Goal: Task Accomplishment & Management: Use online tool/utility

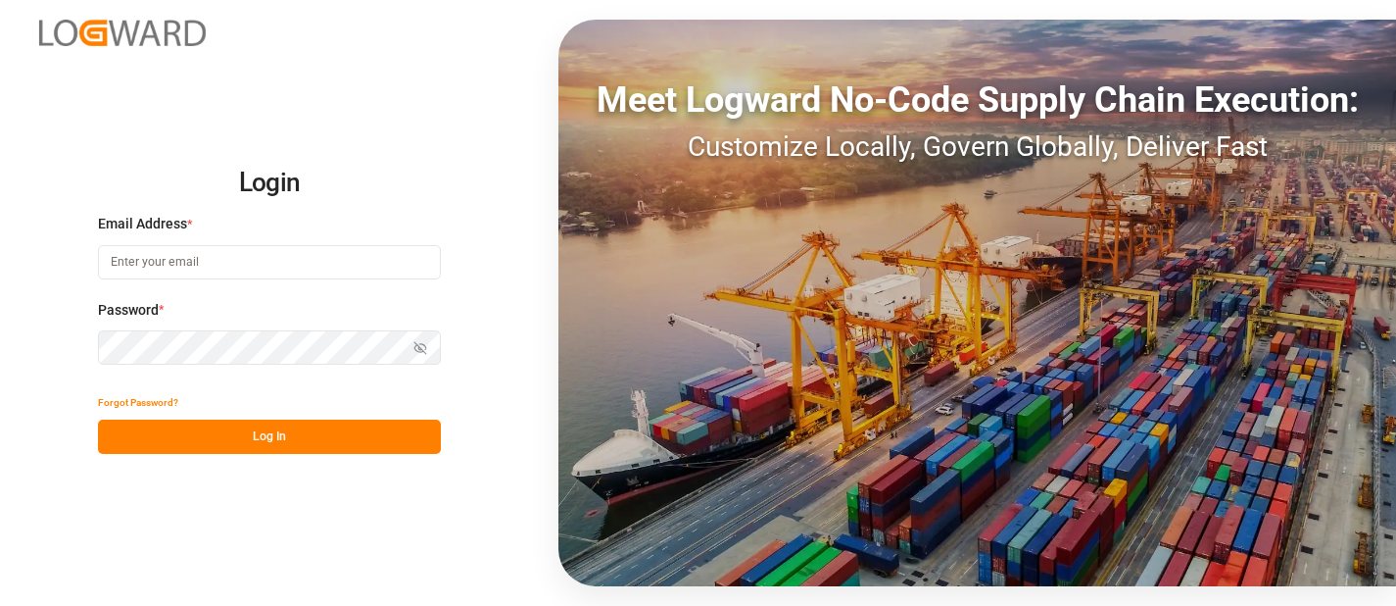
click at [246, 262] on input at bounding box center [269, 262] width 343 height 34
type input "anamika.sindhu@logward.com"
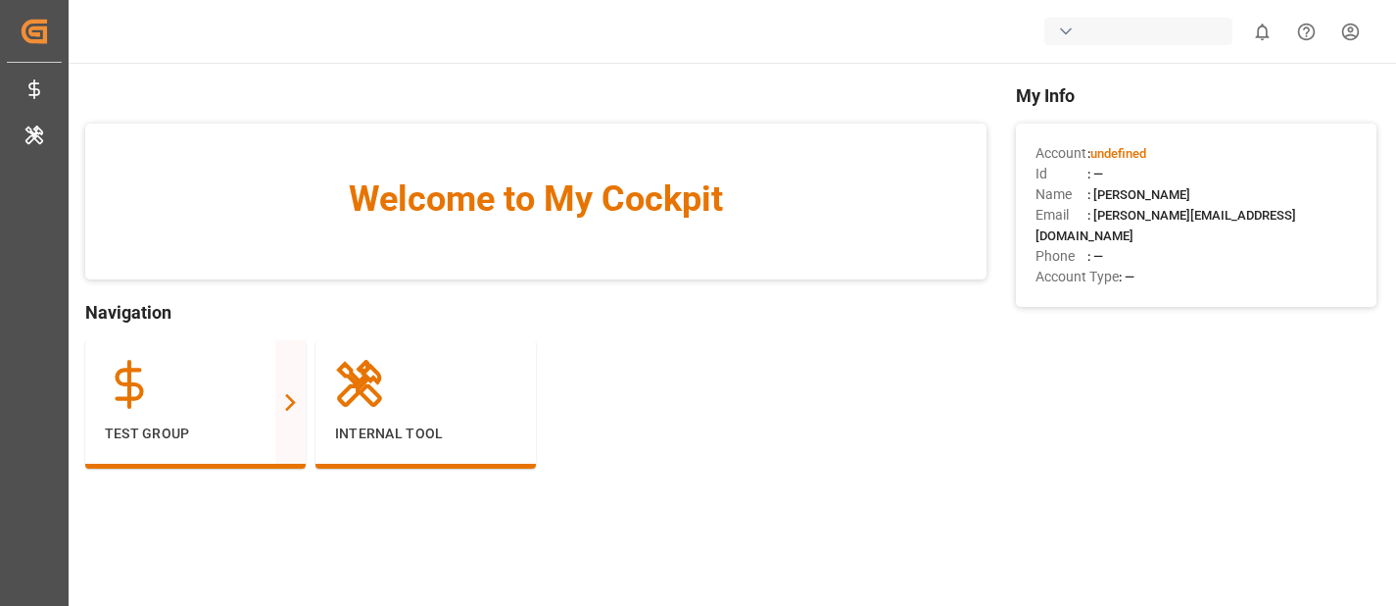
click at [1117, 18] on div "button" at bounding box center [1139, 31] width 188 height 27
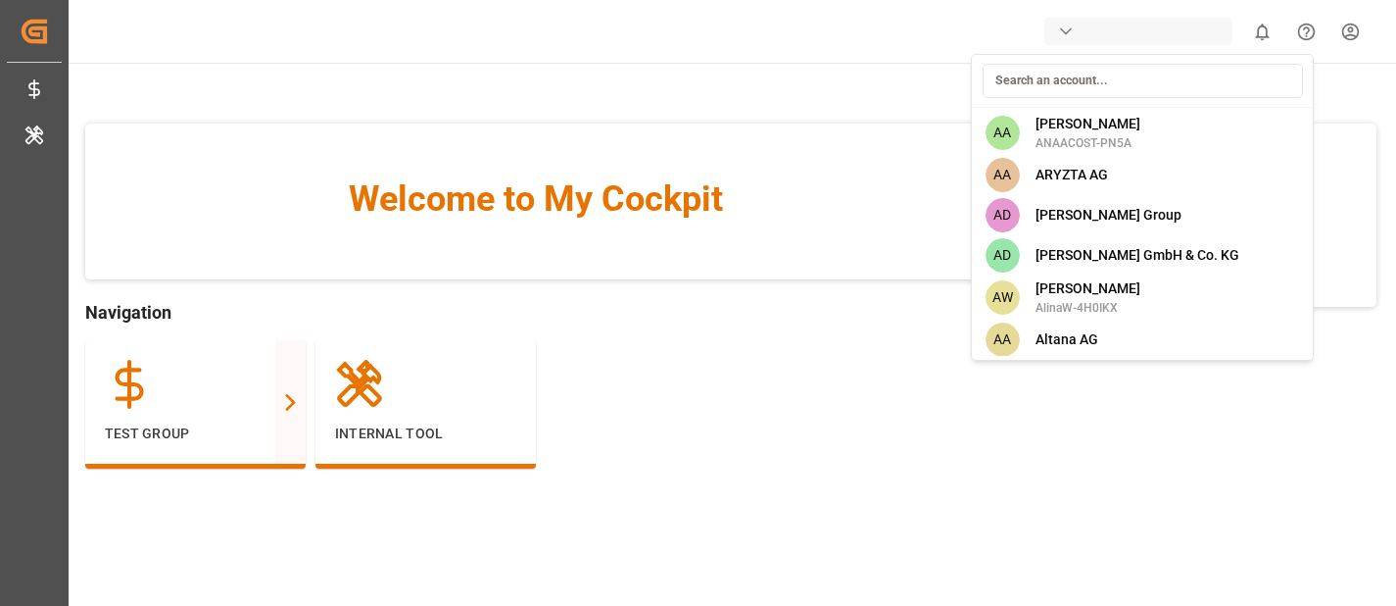
type input "v"
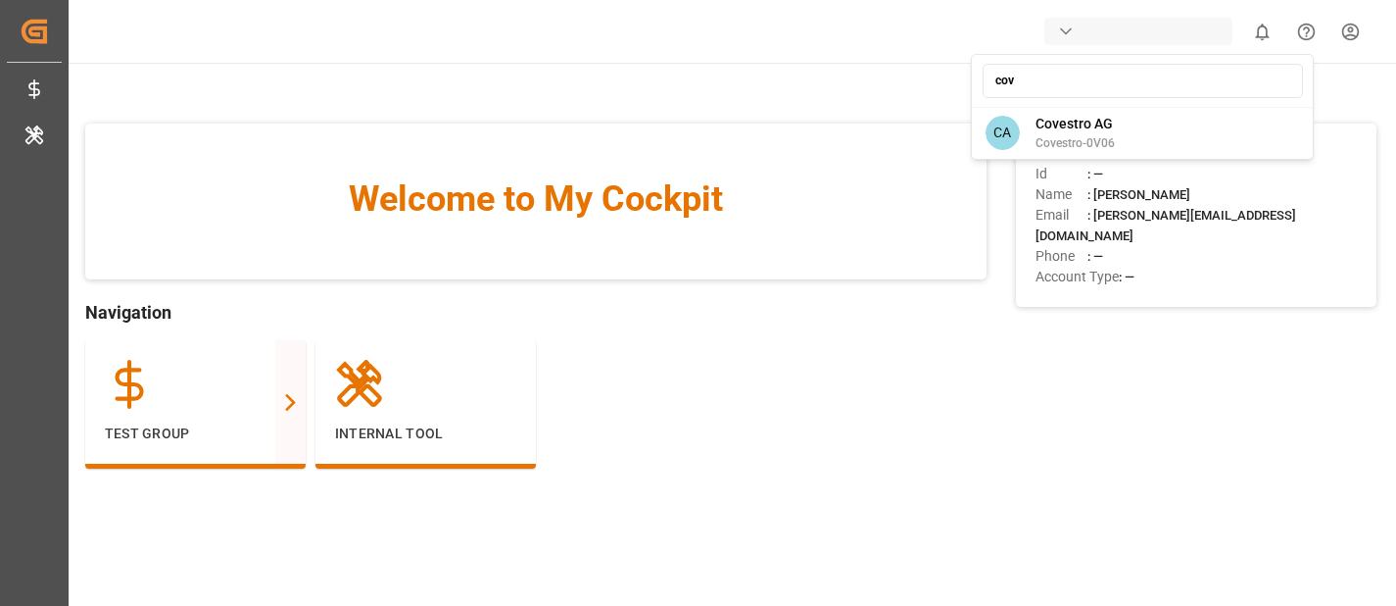
type input "cov"
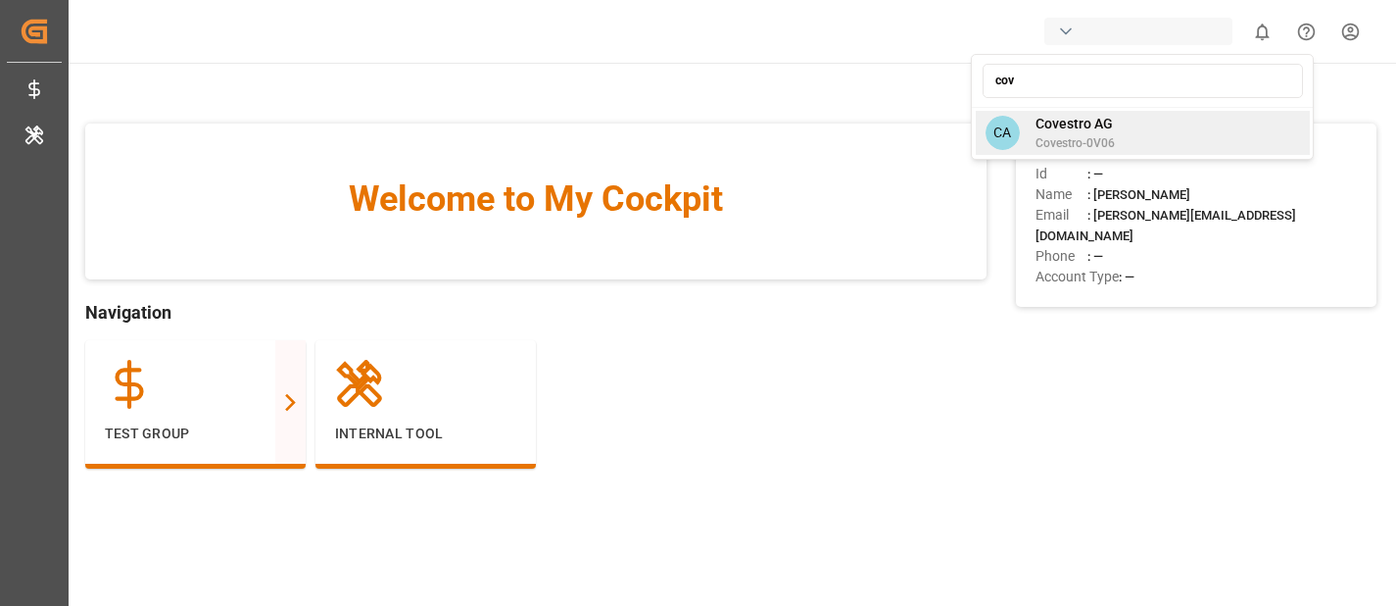
click at [1113, 130] on span "Covestro AG" at bounding box center [1075, 124] width 79 height 21
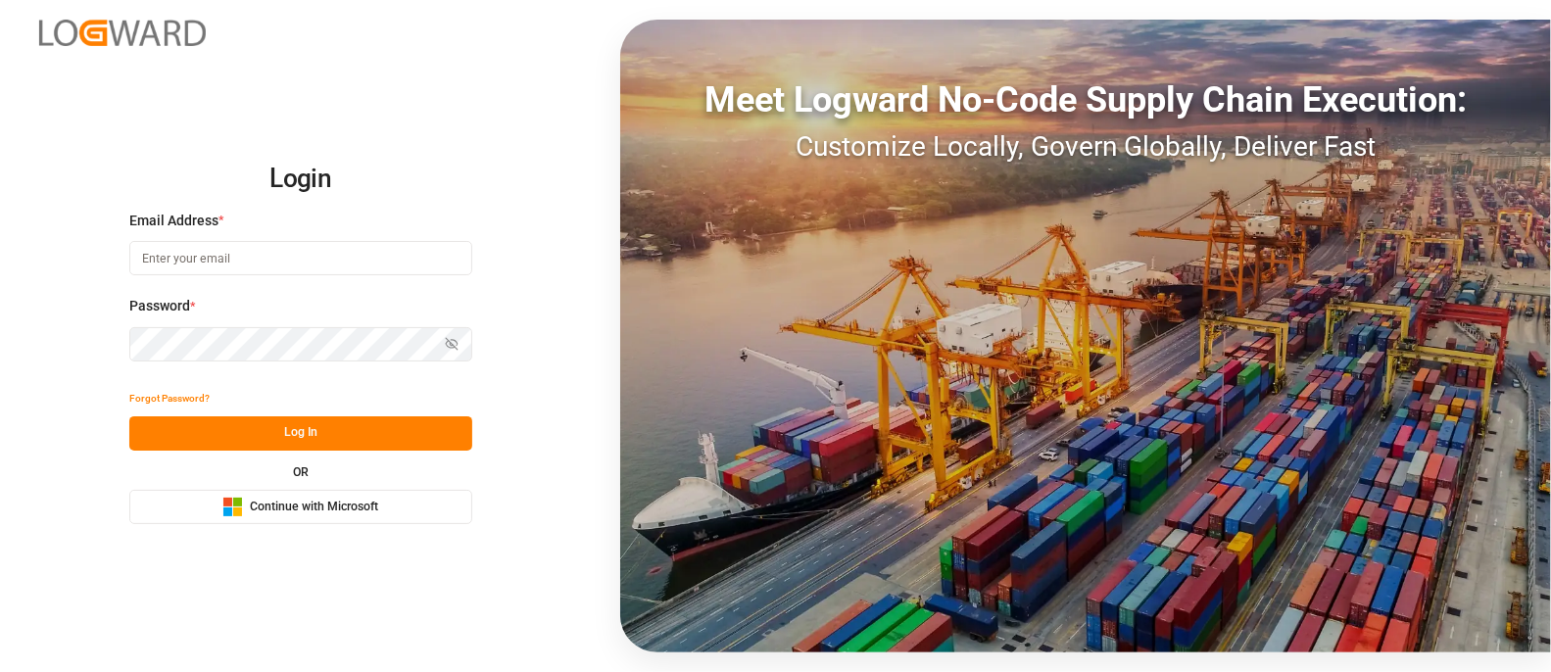
click at [318, 503] on span "Continue with Microsoft" at bounding box center [314, 508] width 128 height 18
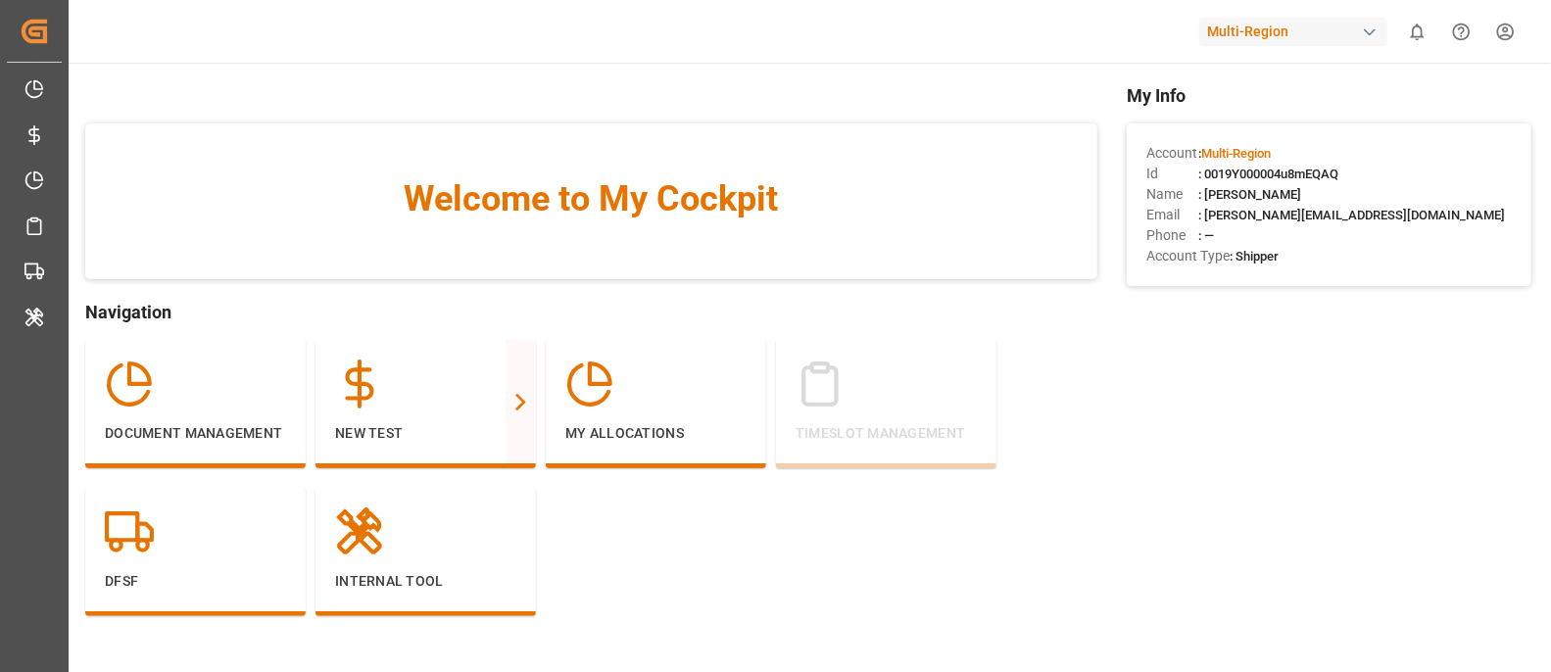
click at [1311, 20] on div "Multi-Region" at bounding box center [1294, 32] width 188 height 28
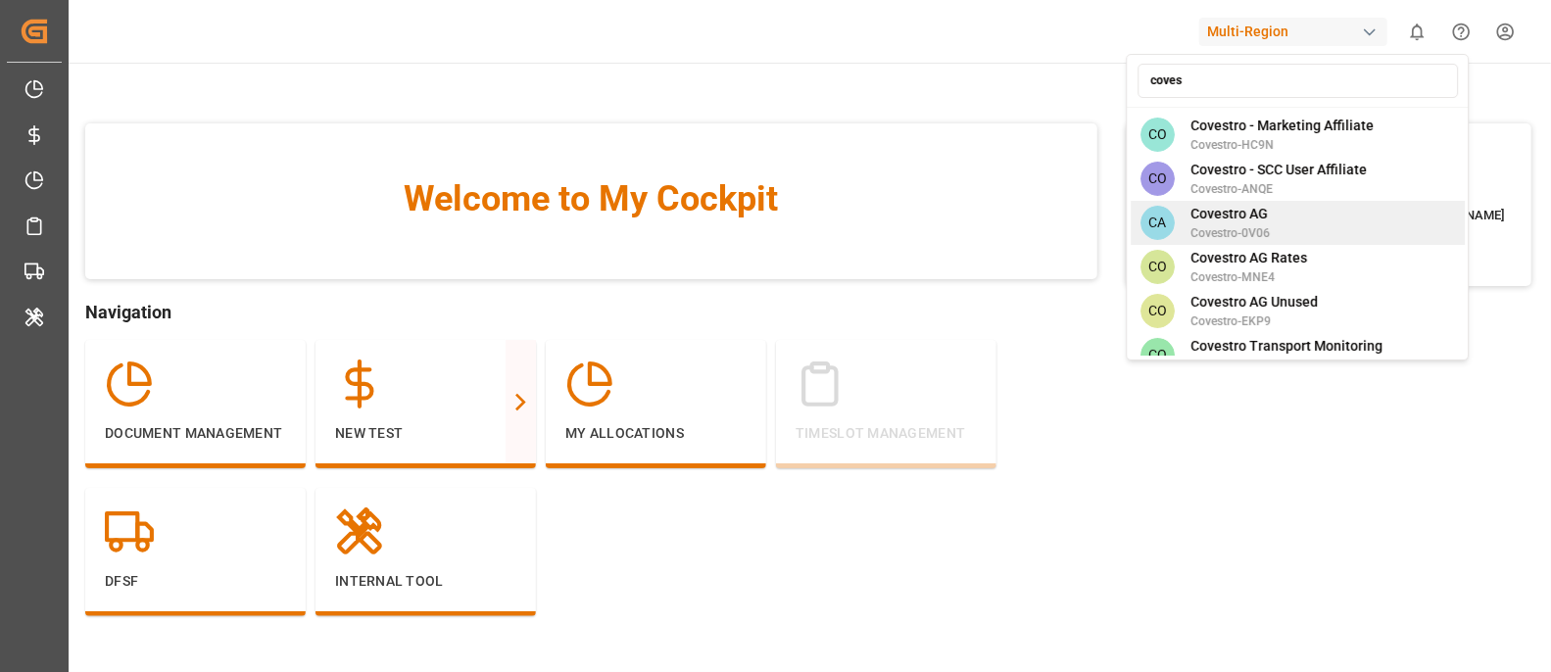
type input "coves"
click at [1263, 204] on span "Covestro AG" at bounding box center [1230, 214] width 79 height 21
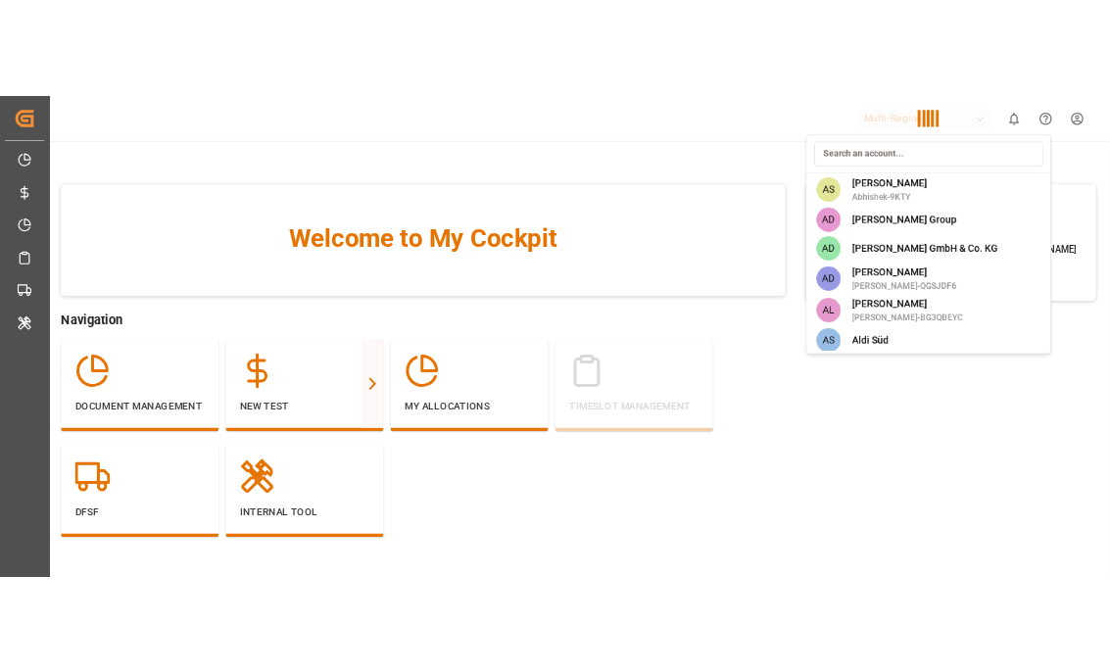
scroll to position [3151, 0]
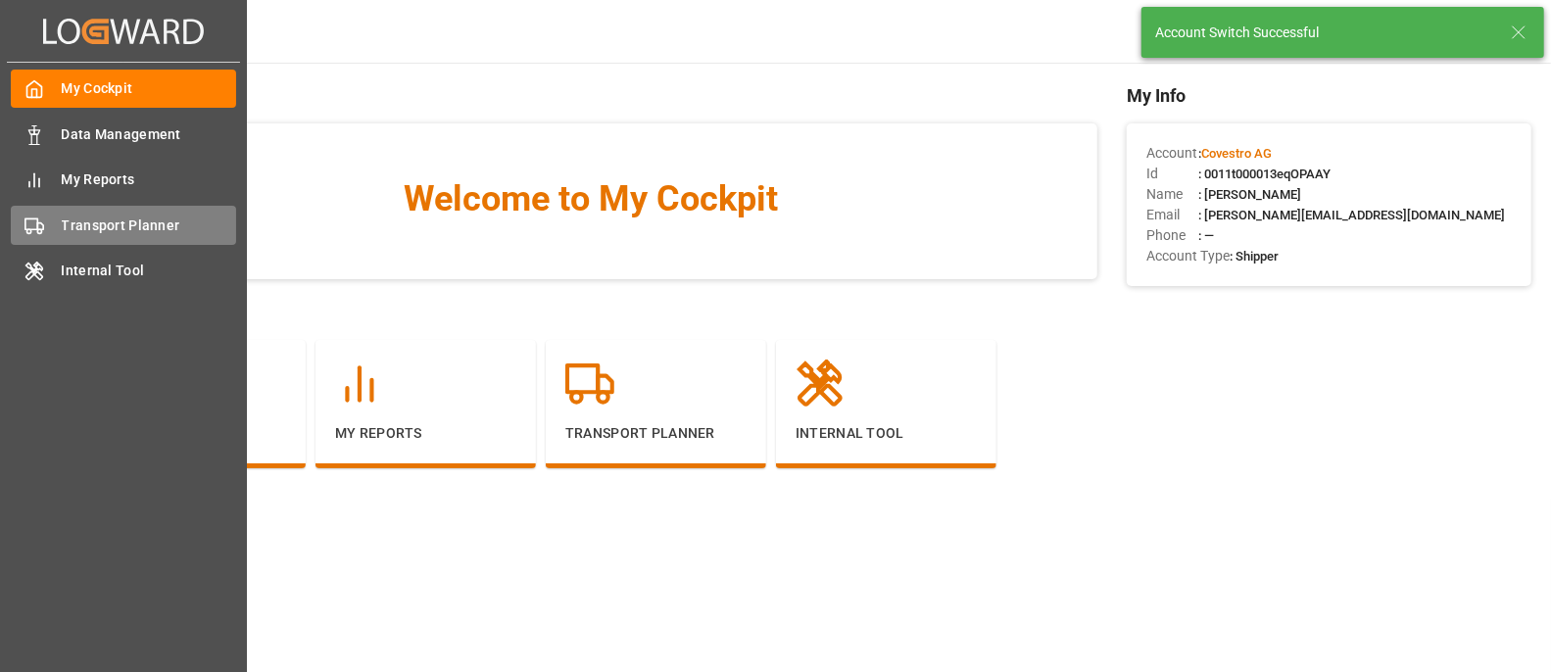
click at [57, 238] on div "Transport Planner Transport Planner" at bounding box center [123, 225] width 225 height 38
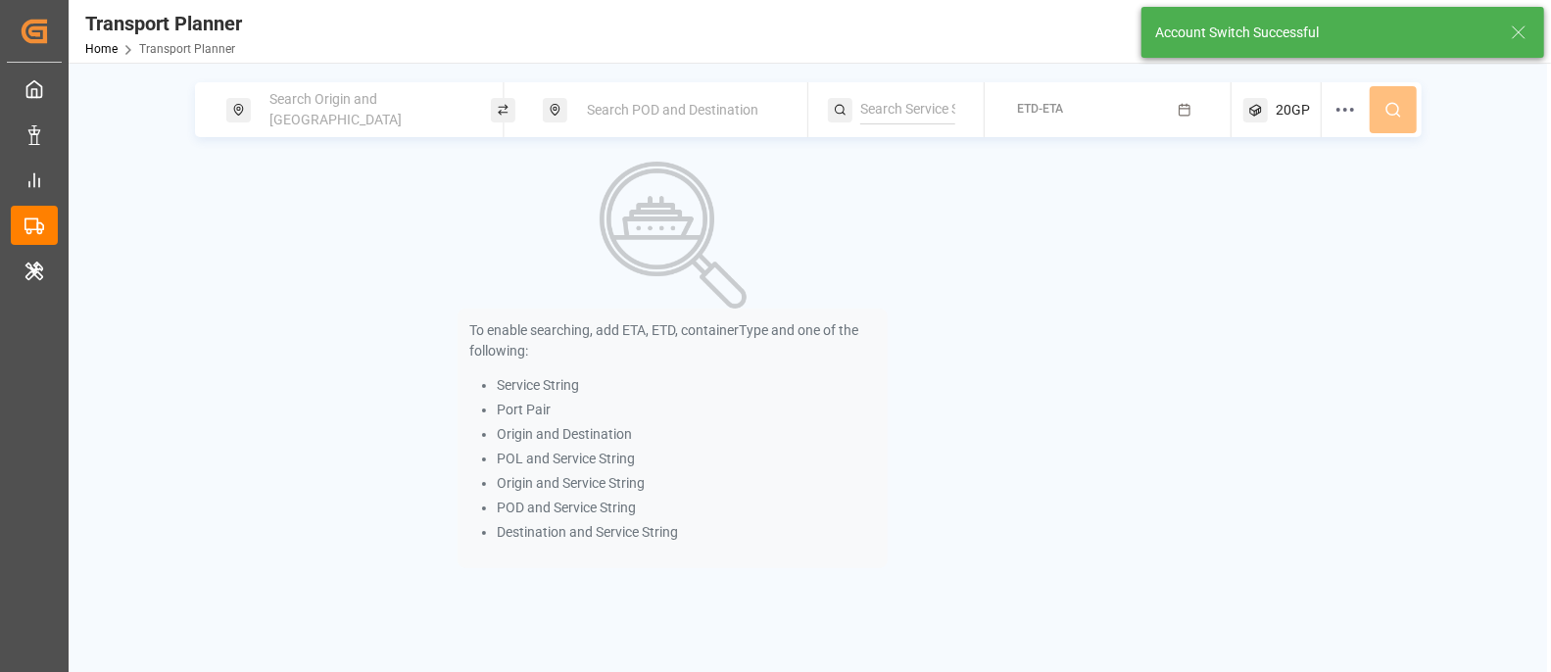
click at [1524, 36] on line at bounding box center [1519, 32] width 12 height 12
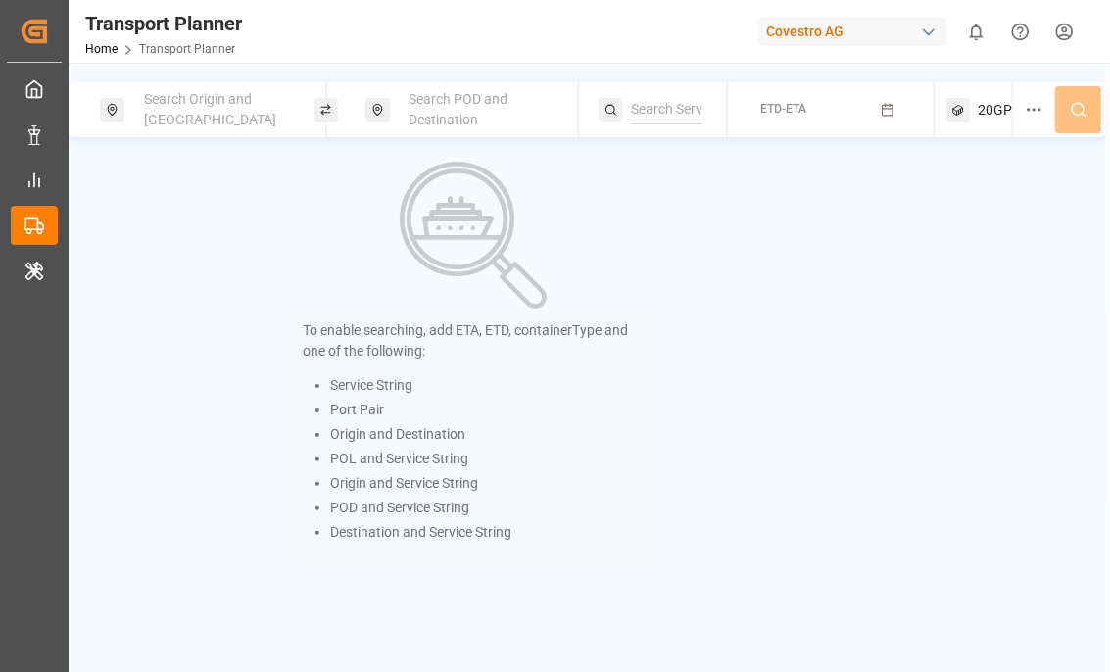
click at [214, 104] on span "Search Origin and POL" at bounding box center [210, 109] width 132 height 36
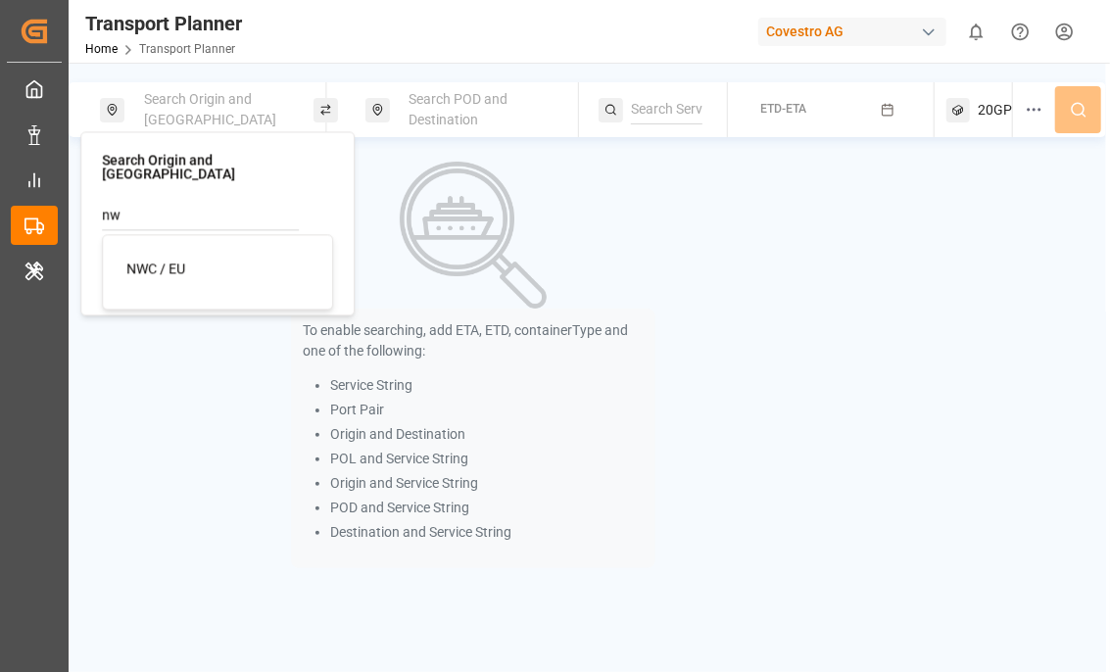
click at [197, 259] on div "NWC / EU" at bounding box center [221, 269] width 190 height 21
type input "NWC / EU"
click at [425, 109] on div "Search POD and Destination" at bounding box center [483, 109] width 171 height 57
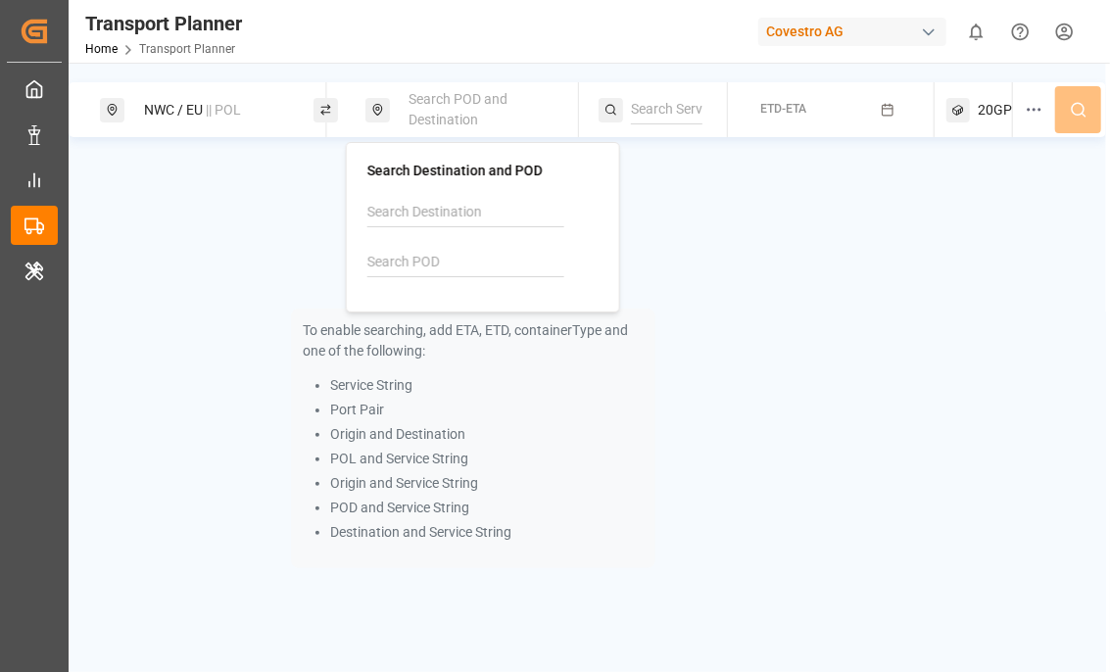
click at [408, 248] on input at bounding box center [465, 262] width 197 height 29
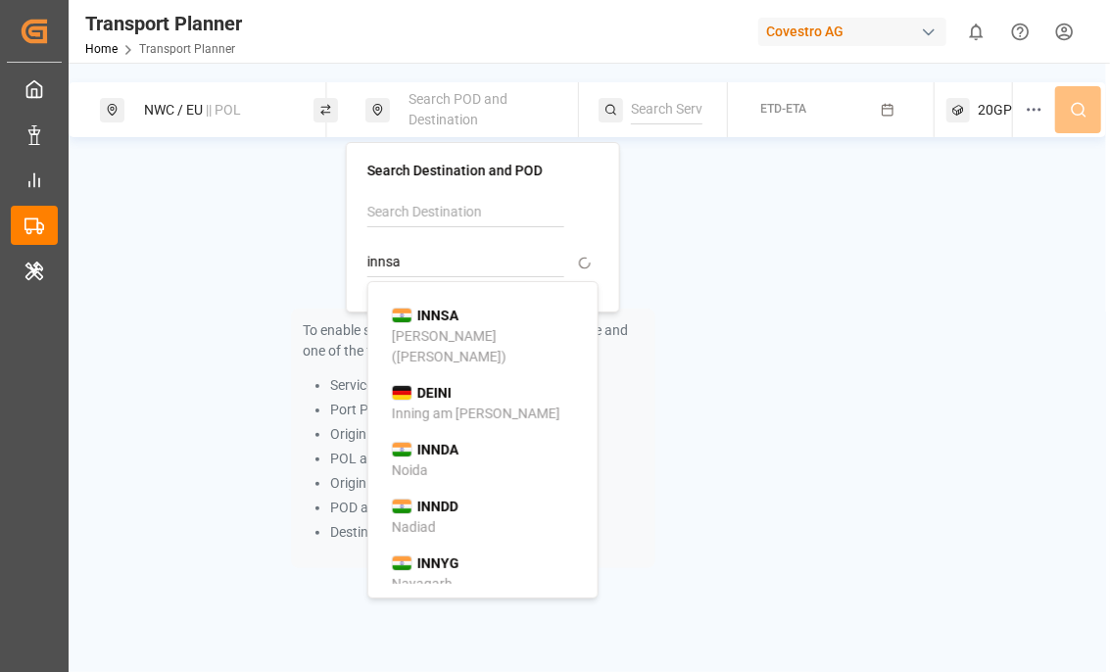
click at [512, 335] on div "[PERSON_NAME] ([PERSON_NAME])" at bounding box center [487, 346] width 190 height 41
type input "INNSA"
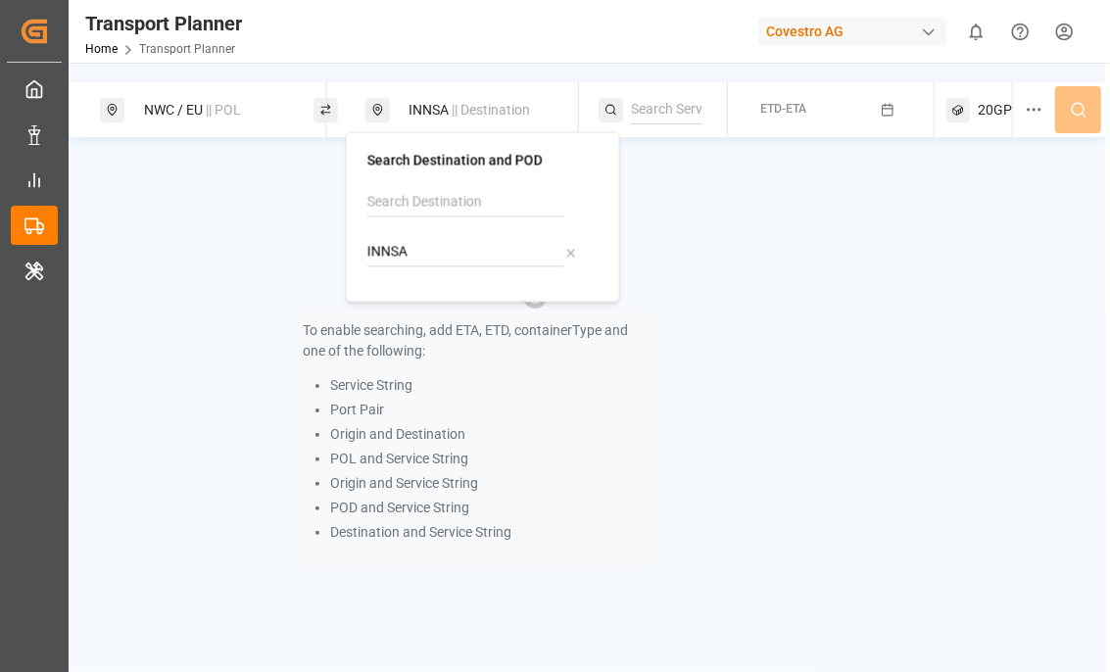
click at [852, 111] on button "ETD-ETA" at bounding box center [831, 110] width 182 height 38
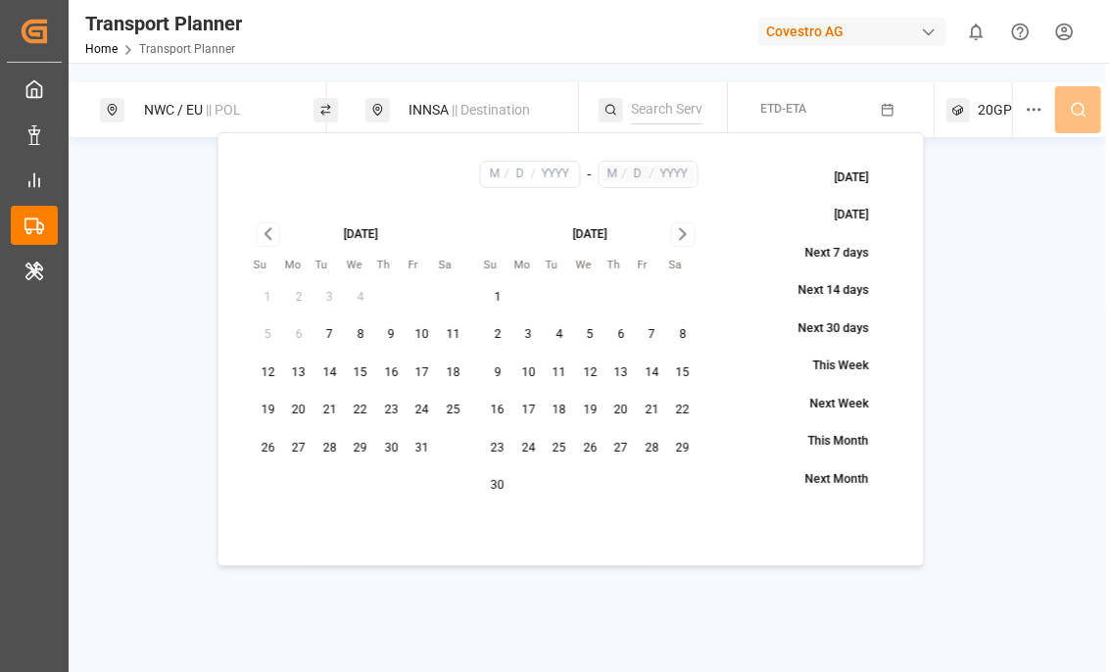
click at [336, 374] on button "14" at bounding box center [330, 373] width 31 height 31
type input "10"
type input "14"
type input "2025"
click at [677, 235] on icon "Go to next month" at bounding box center [683, 234] width 23 height 24
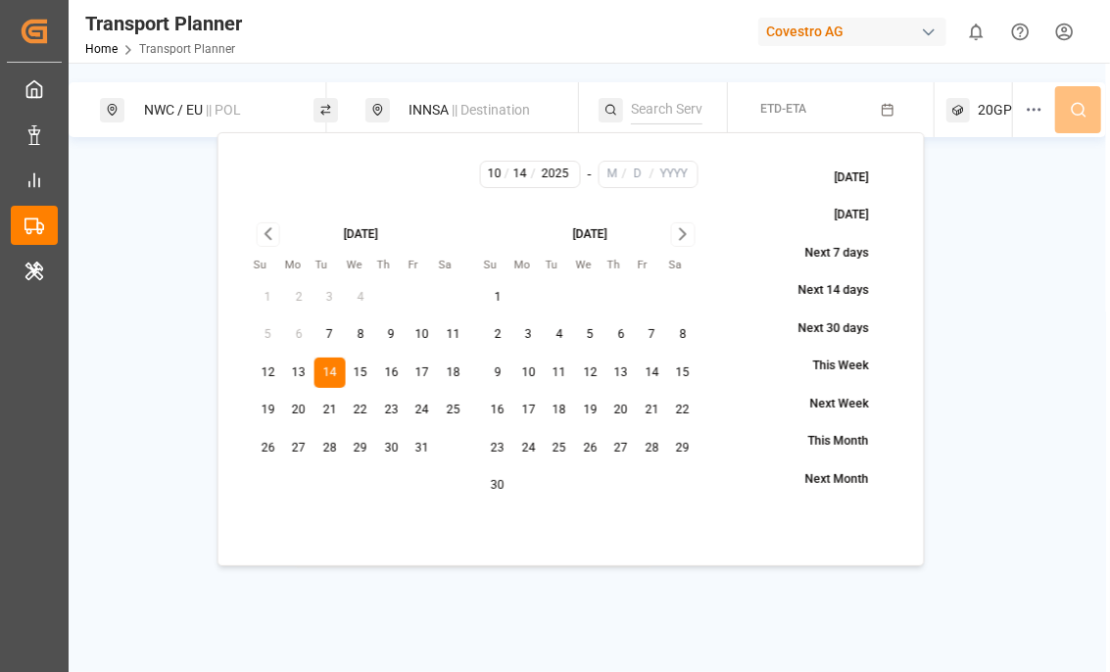
click at [677, 235] on icon "Go to next month" at bounding box center [683, 234] width 23 height 24
click at [677, 235] on div "February 2026" at bounding box center [590, 232] width 217 height 21
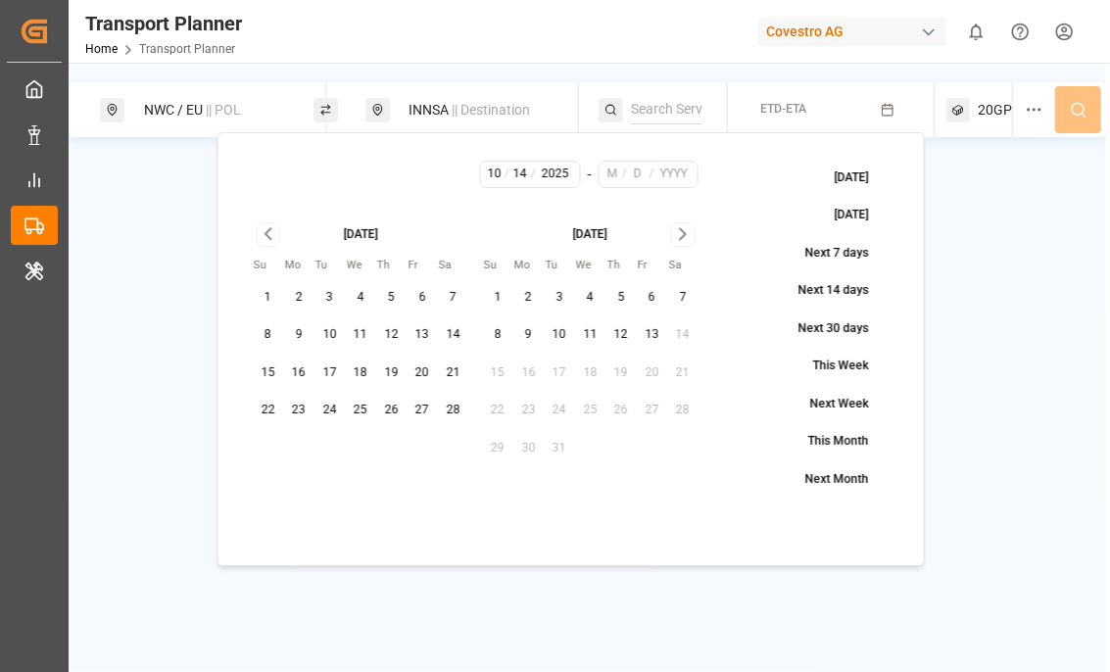
click at [650, 334] on button "13" at bounding box center [652, 334] width 31 height 31
type input "3"
type input "13"
type input "2026"
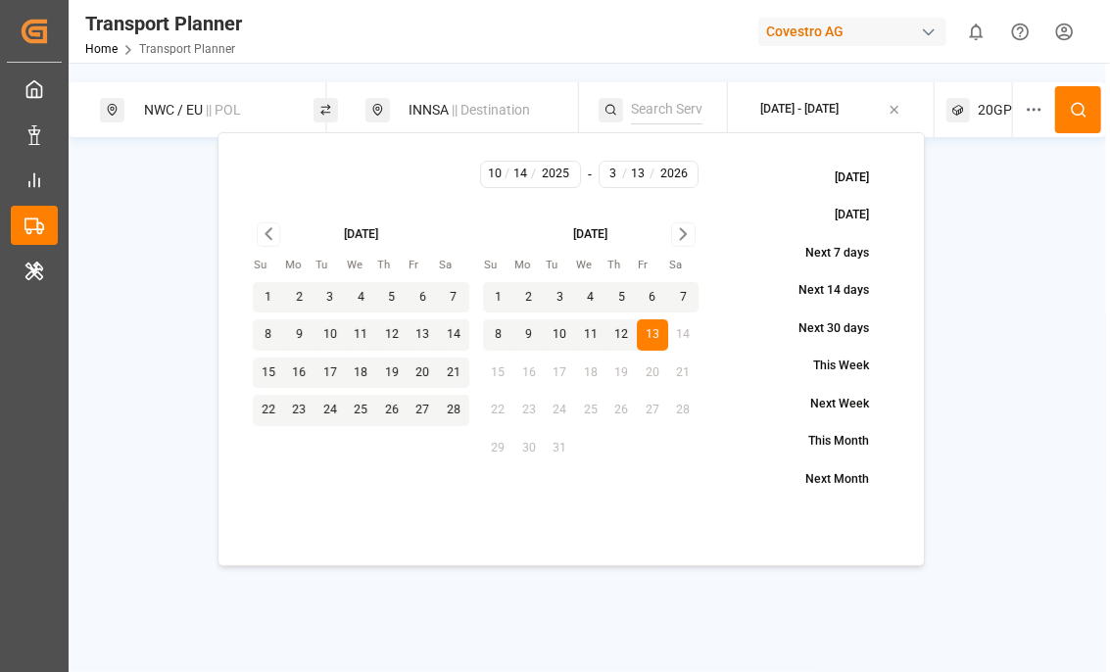
click at [1072, 101] on icon at bounding box center [1079, 110] width 18 height 18
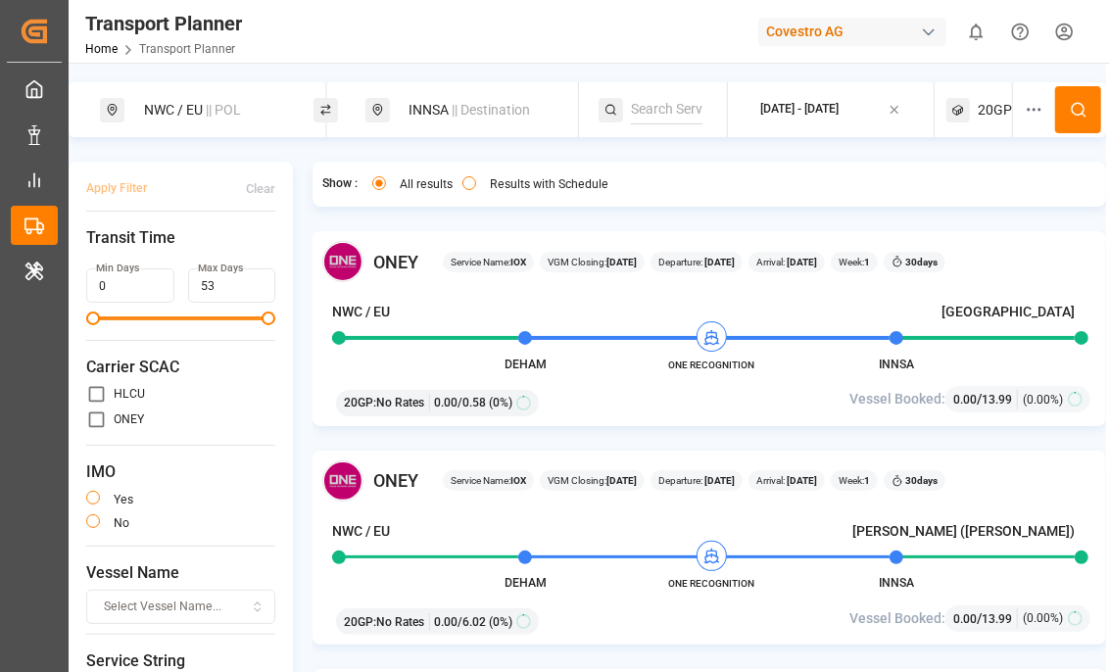
click at [1038, 122] on div at bounding box center [1040, 109] width 30 height 55
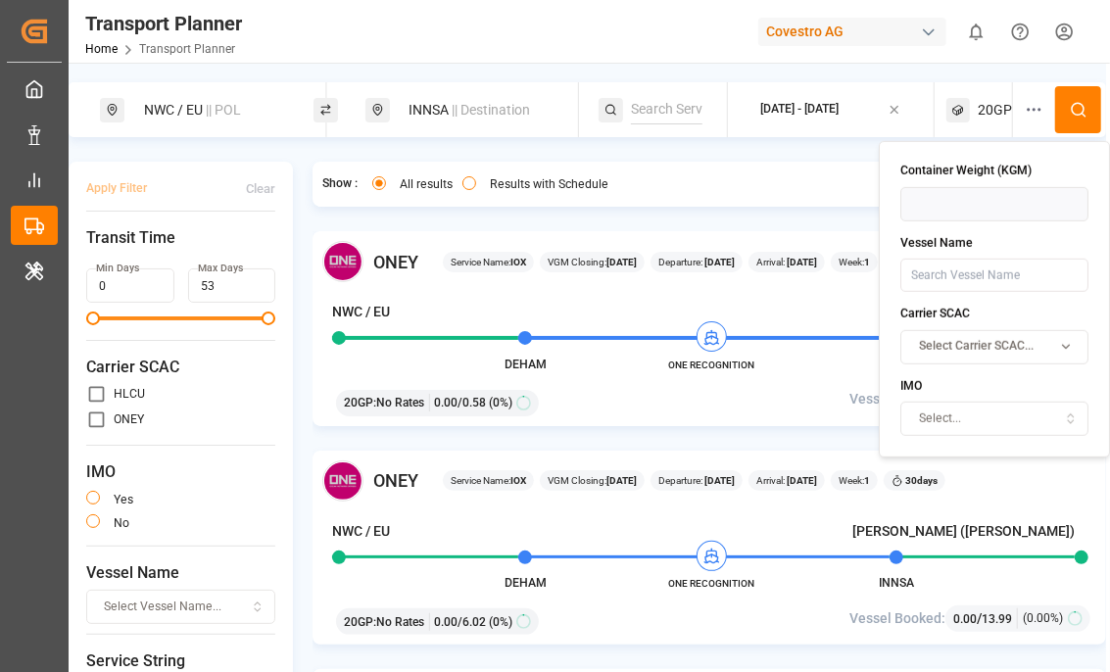
click at [1034, 109] on circle at bounding box center [1035, 110] width 2 height 2
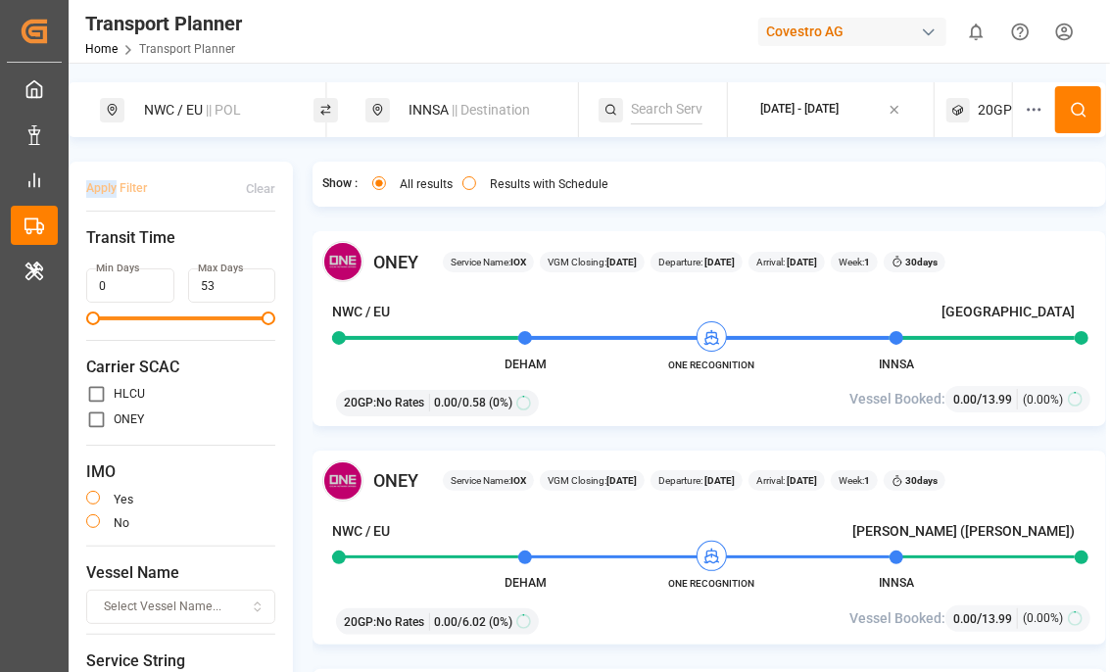
click at [1034, 109] on circle at bounding box center [1035, 110] width 2 height 2
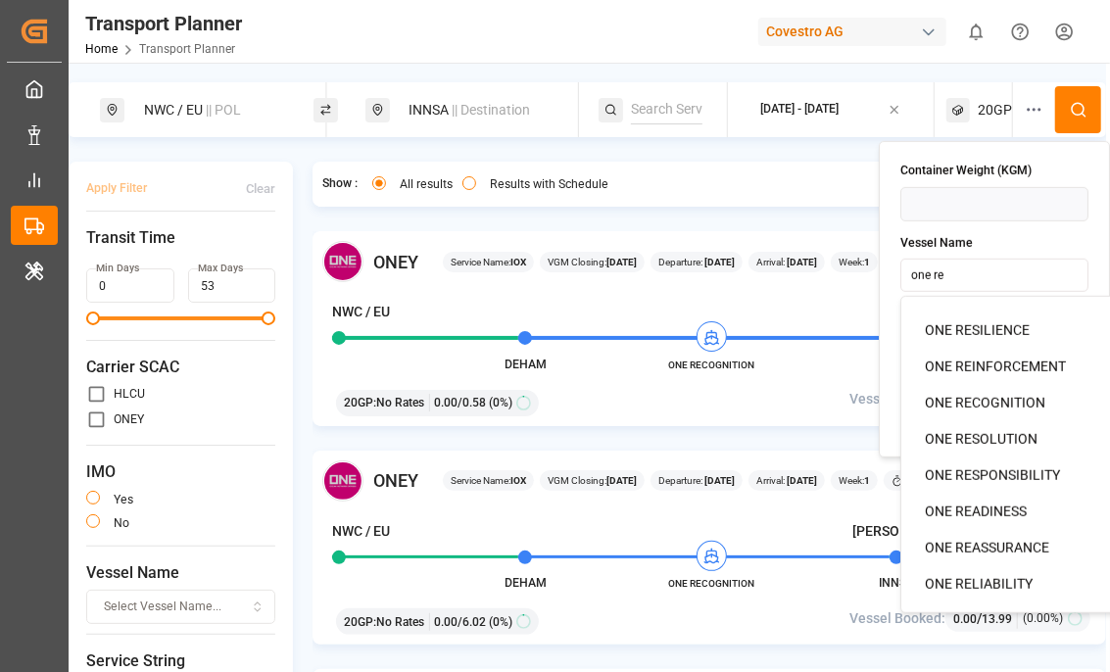
click at [997, 397] on span "ONE RECOGNITION" at bounding box center [985, 402] width 121 height 16
type input "ONE RECOGNITION"
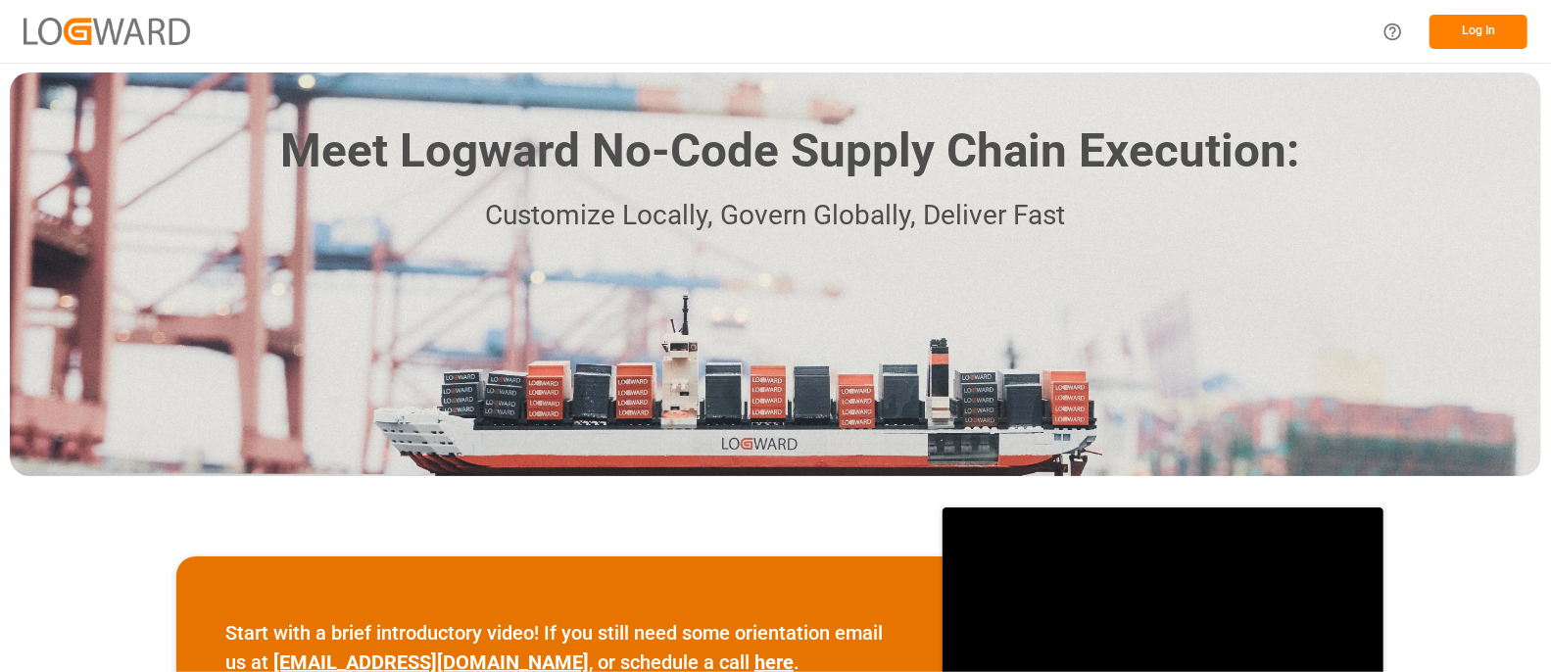
click at [1467, 24] on button "Log In" at bounding box center [1479, 32] width 98 height 34
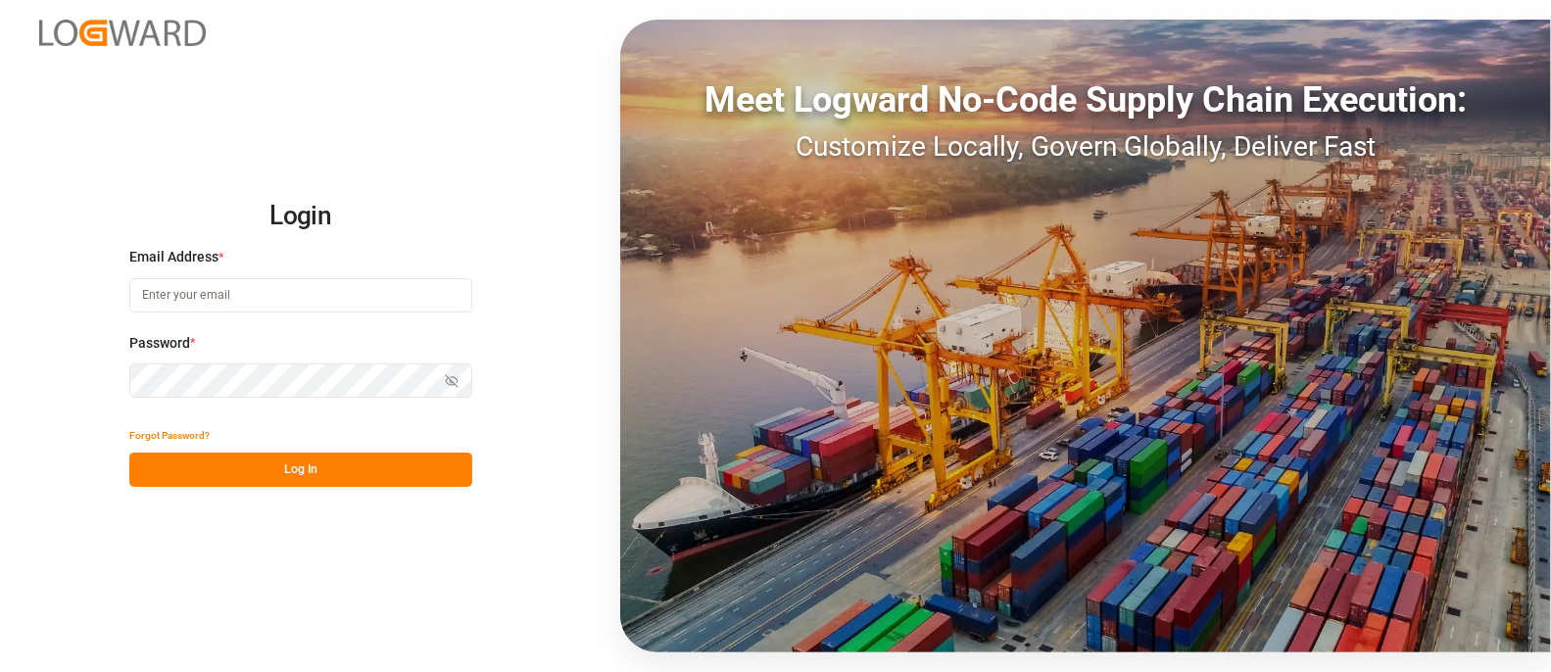
click at [323, 284] on input at bounding box center [300, 295] width 343 height 34
type input "anamika.sindhu@logward.com"
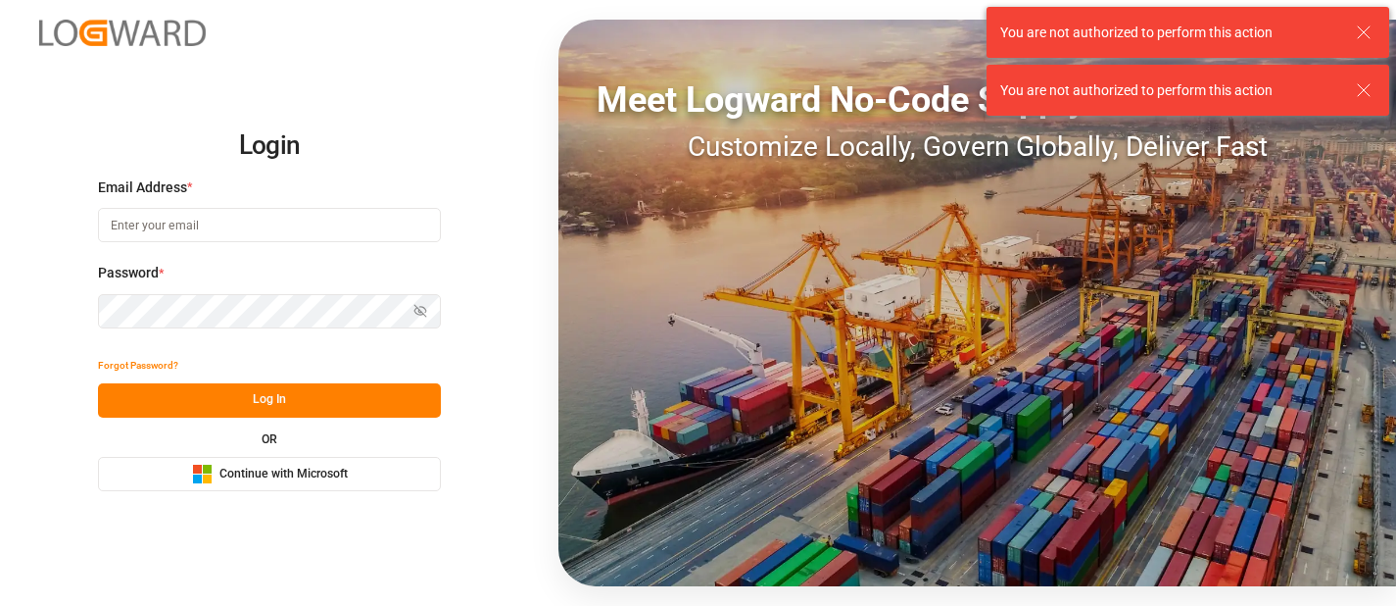
click at [223, 476] on span "Continue with Microsoft" at bounding box center [284, 474] width 128 height 18
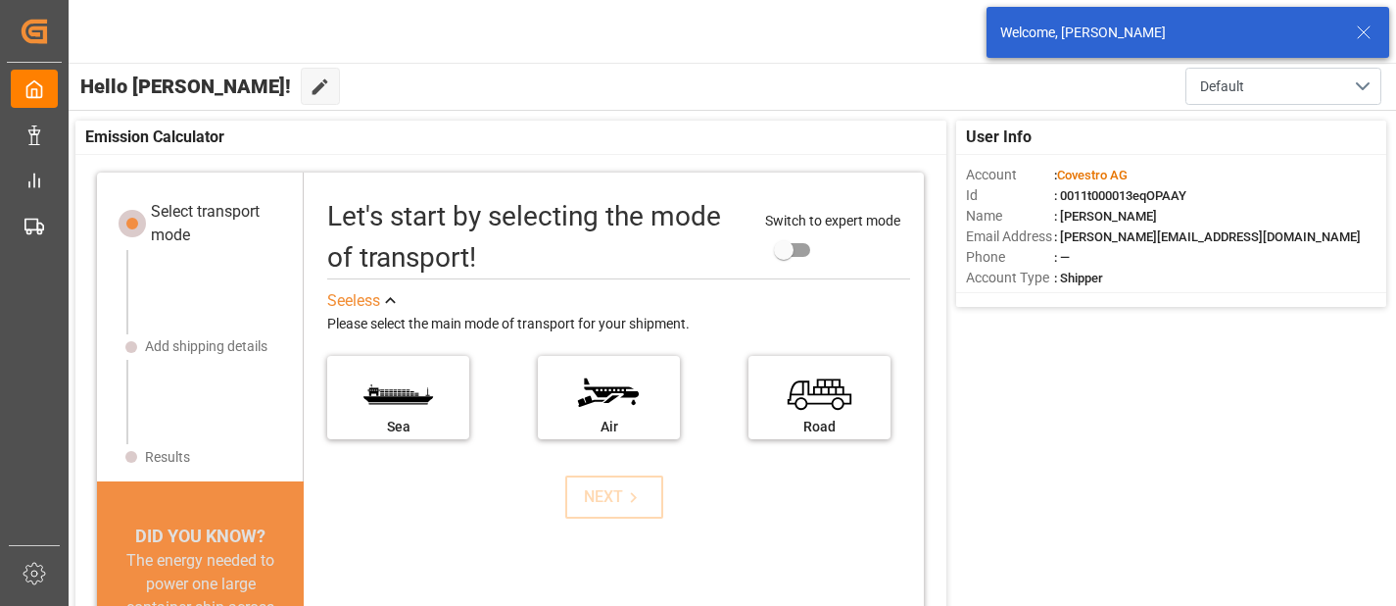
click at [1365, 26] on icon at bounding box center [1364, 33] width 24 height 24
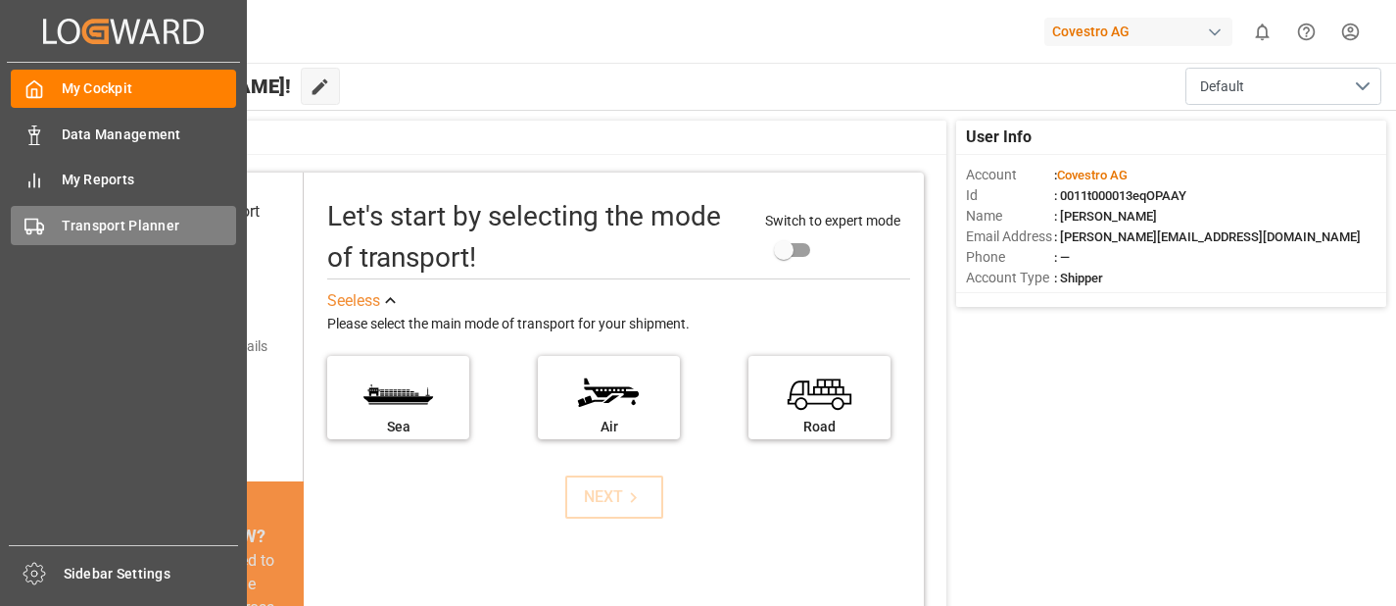
click at [58, 227] on div "Transport Planner Transport Planner" at bounding box center [123, 225] width 225 height 38
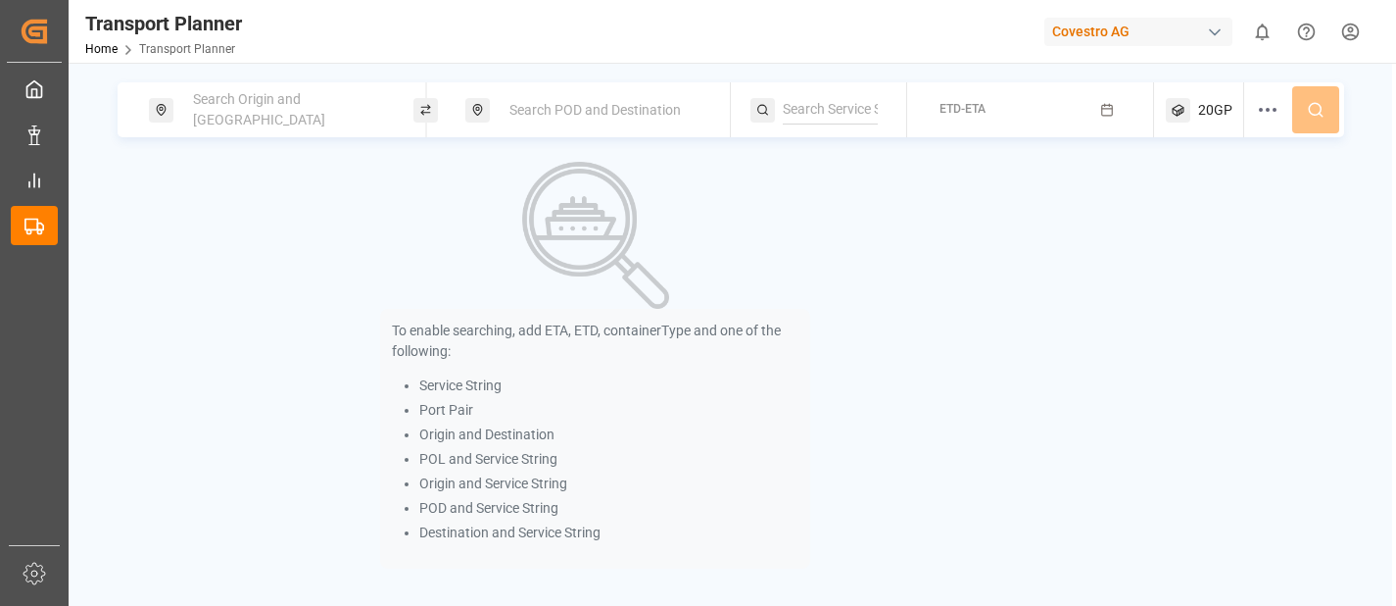
click at [296, 113] on span "Search Origin and POL" at bounding box center [259, 109] width 132 height 36
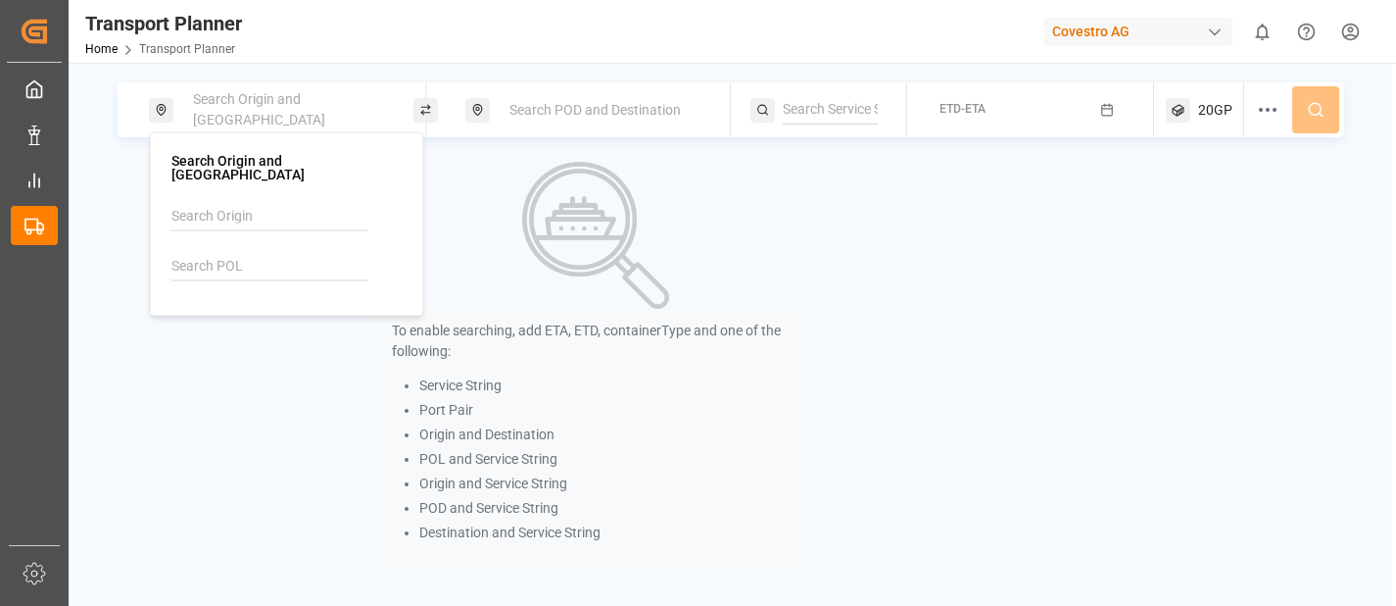
click at [792, 259] on div "To enable searching, add ETA, ETD, containerType and one of the following: Serv…" at bounding box center [595, 365] width 430 height 407
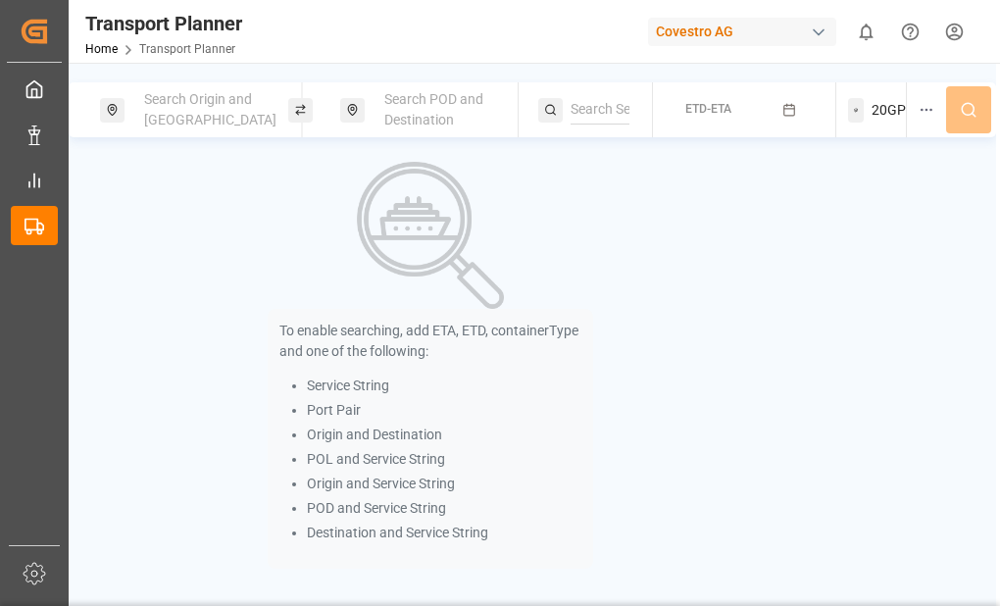
click at [202, 119] on div "Search Origin and POL" at bounding box center [207, 109] width 151 height 57
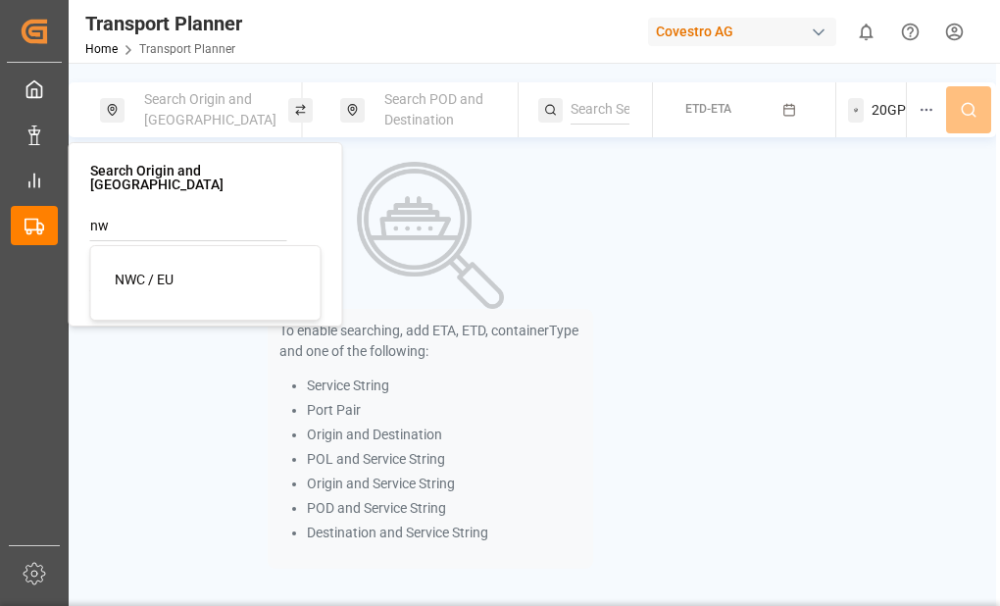
click at [163, 271] on span "NWC / EU" at bounding box center [144, 279] width 59 height 16
type input "NWC / EU"
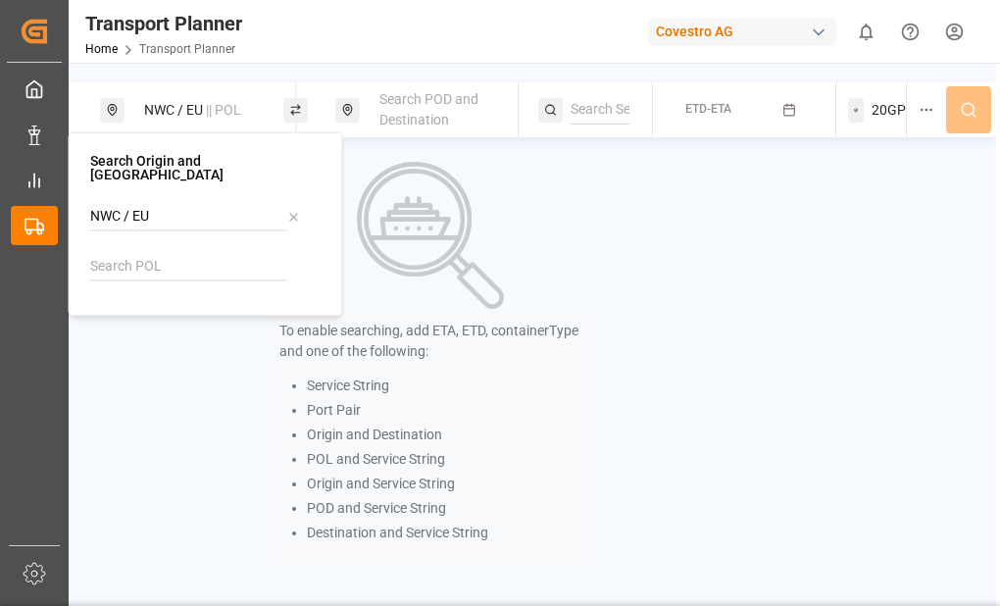
click at [430, 111] on span "Search POD and Destination" at bounding box center [428, 109] width 99 height 36
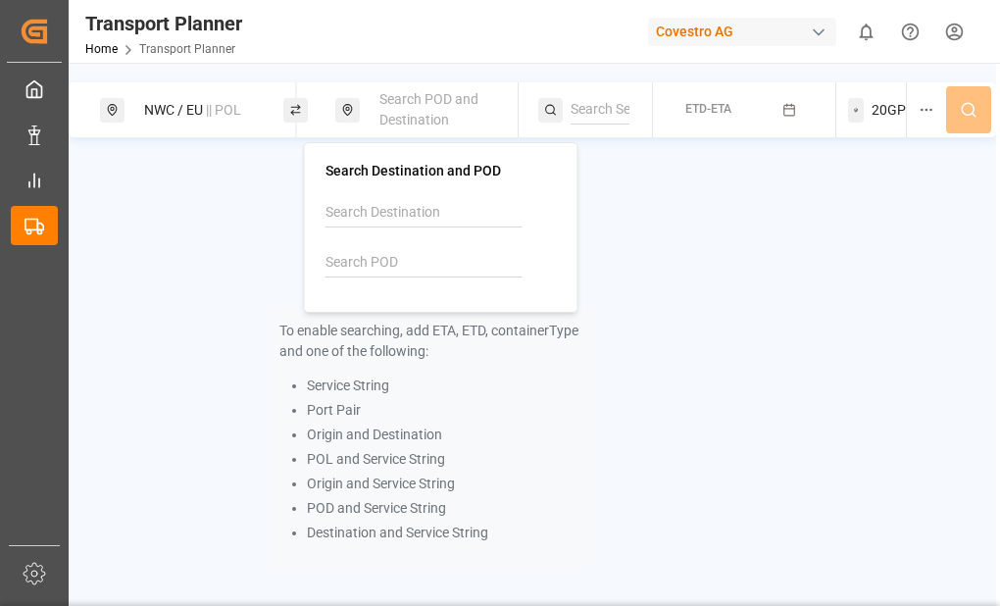
click at [394, 256] on input at bounding box center [423, 262] width 197 height 29
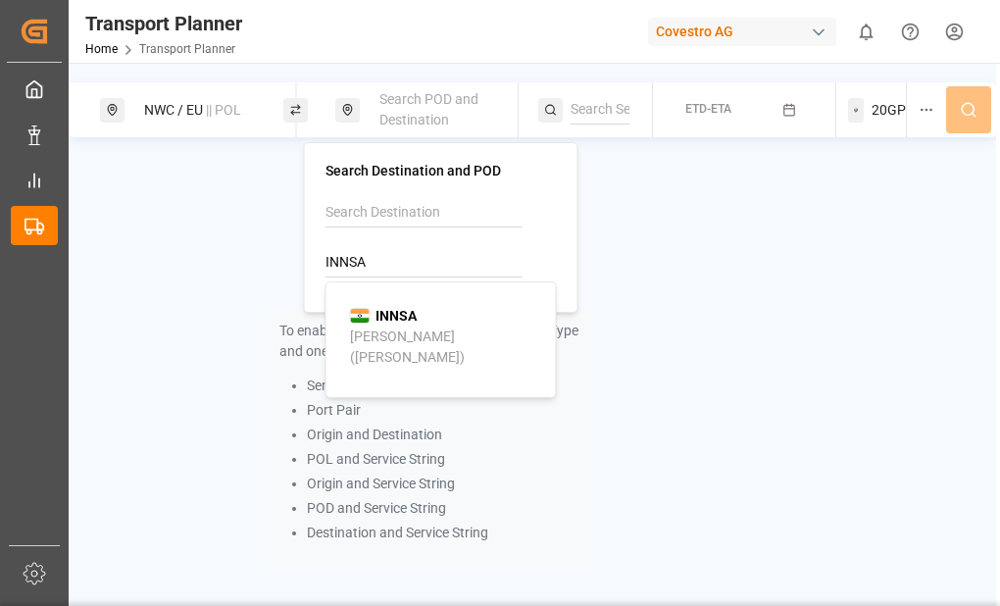
type input "INNSA"
click at [405, 314] on b "INNSA" at bounding box center [395, 316] width 41 height 16
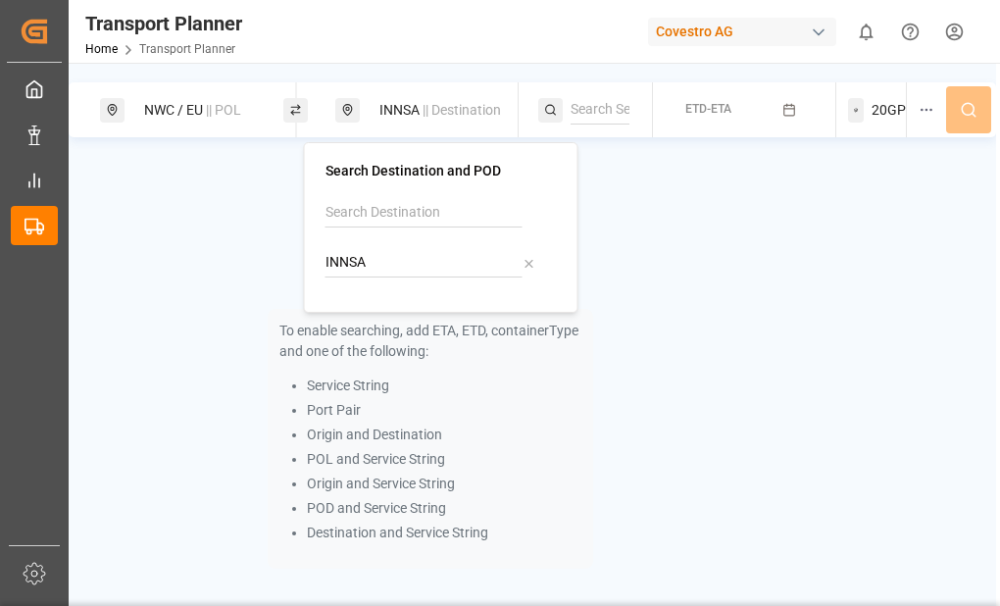
click at [670, 223] on div "To enable searching, add ETA, ETD, containerType and one of the following: Serv…" at bounding box center [430, 365] width 723 height 407
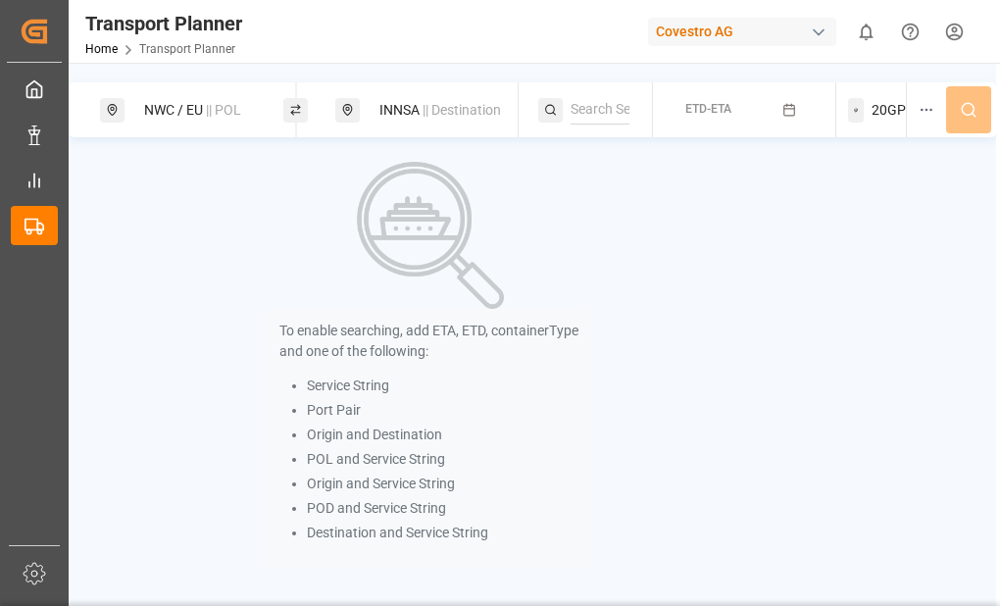
click at [776, 99] on button "ETD-ETA" at bounding box center [743, 110] width 159 height 38
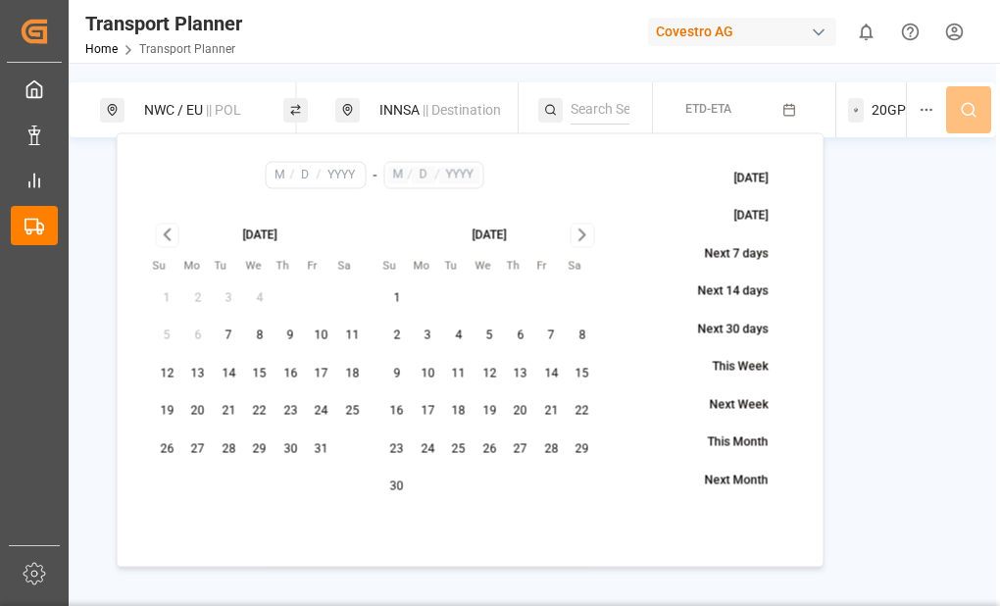
click at [231, 376] on button "14" at bounding box center [229, 373] width 31 height 31
type input "10"
type input "14"
type input "2025"
click at [580, 240] on icon "Go to next month" at bounding box center [582, 235] width 23 height 24
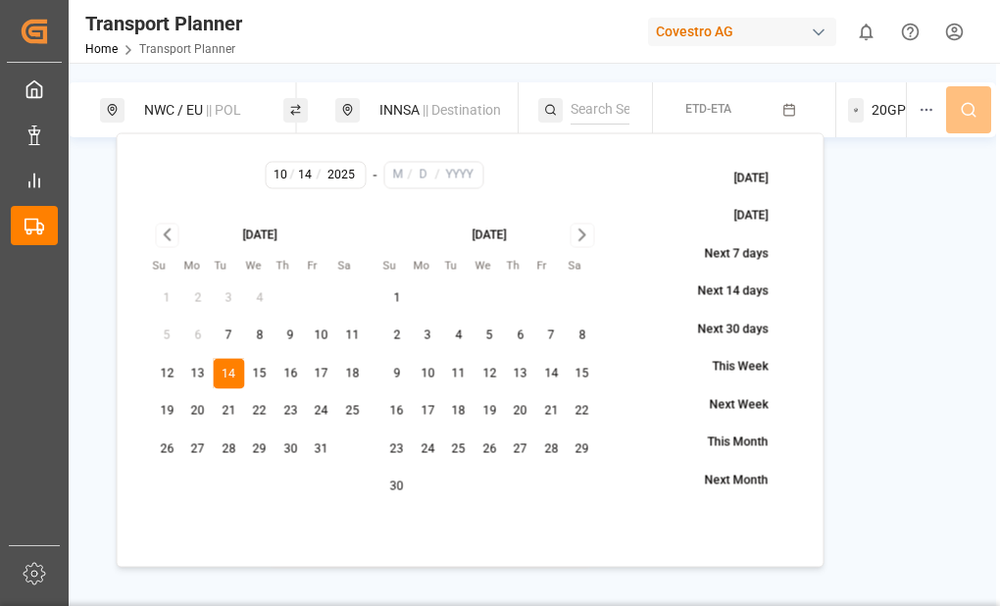
click at [580, 240] on icon "Go to next month" at bounding box center [582, 235] width 23 height 24
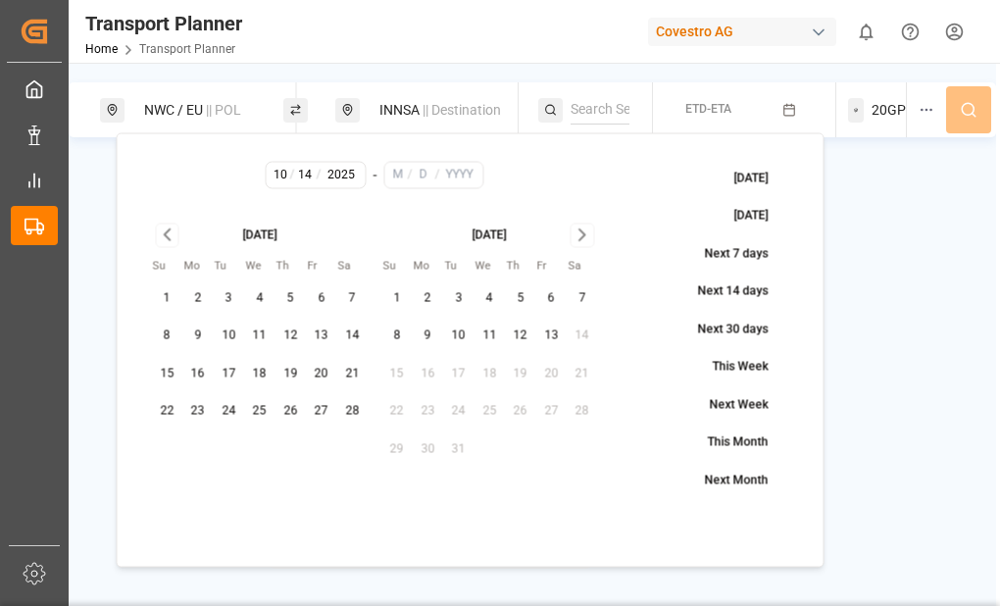
click at [556, 330] on button "13" at bounding box center [551, 335] width 31 height 31
type input "3"
type input "13"
type input "2026"
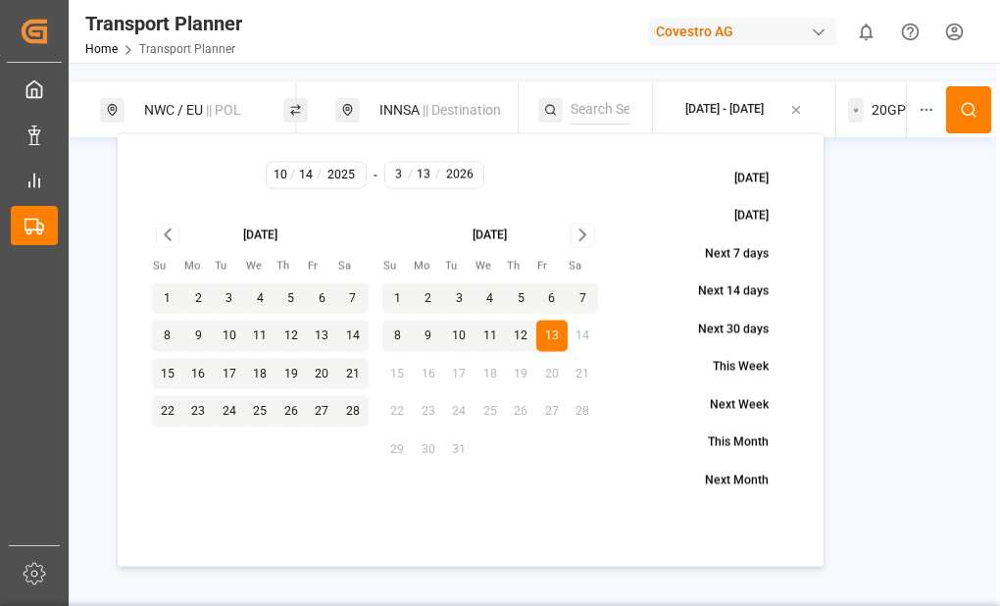
click at [966, 104] on icon at bounding box center [968, 110] width 18 height 18
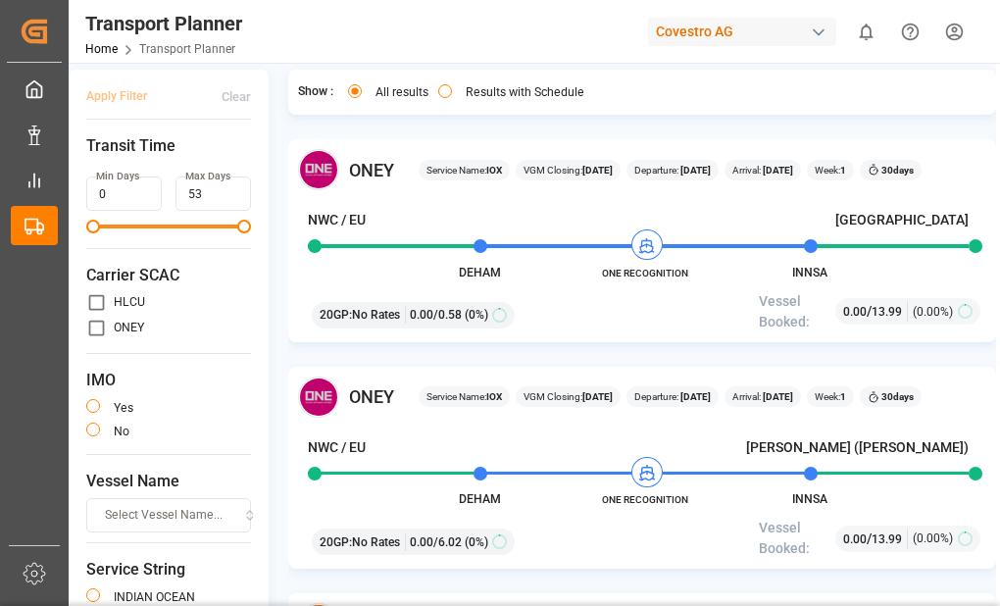
scroll to position [101, 0]
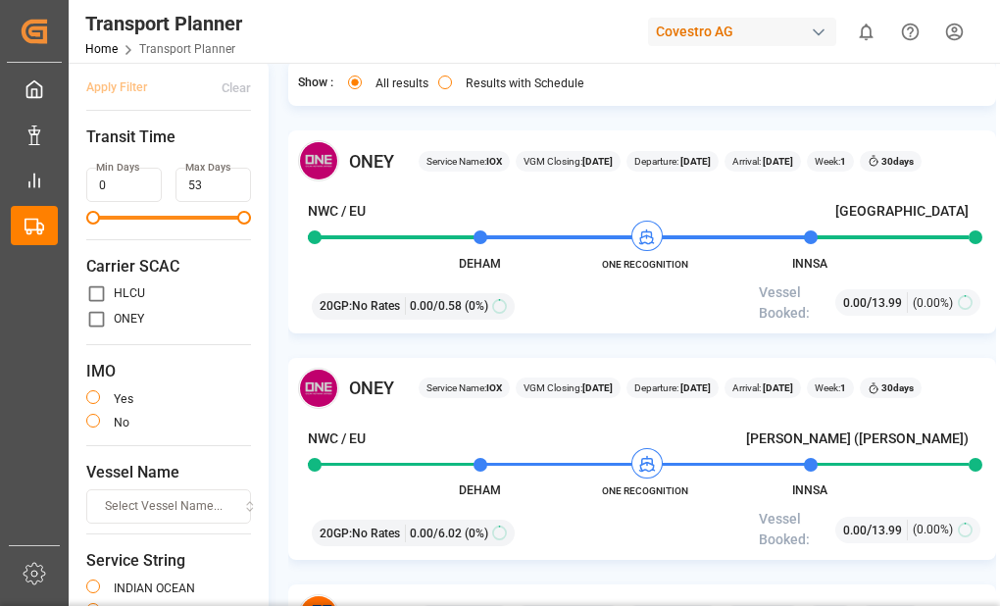
click at [176, 499] on span "Select Vessel Name..." at bounding box center [164, 507] width 118 height 18
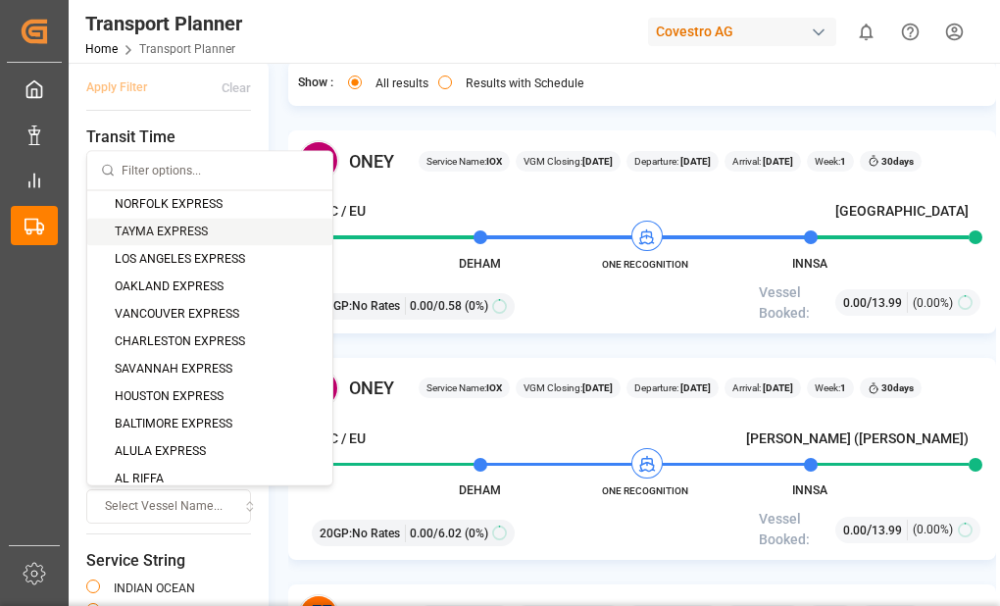
click at [171, 232] on div "TAYMA EXPRESS" at bounding box center [209, 231] width 245 height 27
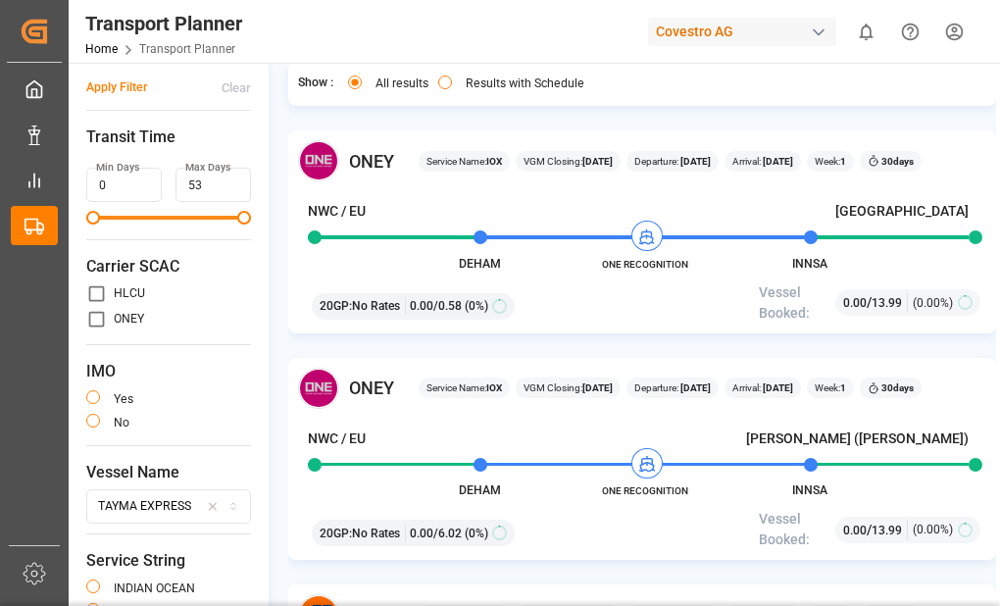
click at [214, 514] on icon "button" at bounding box center [213, 507] width 14 height 18
click at [208, 505] on span "Select Vessel Name..." at bounding box center [164, 507] width 118 height 18
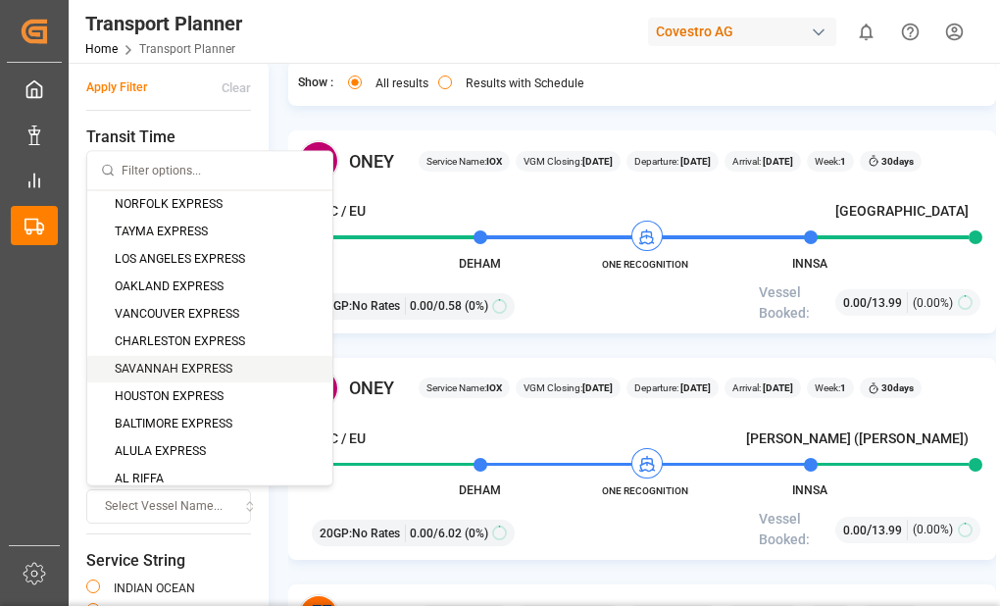
scroll to position [310, 0]
